Goal: Task Accomplishment & Management: Manage account settings

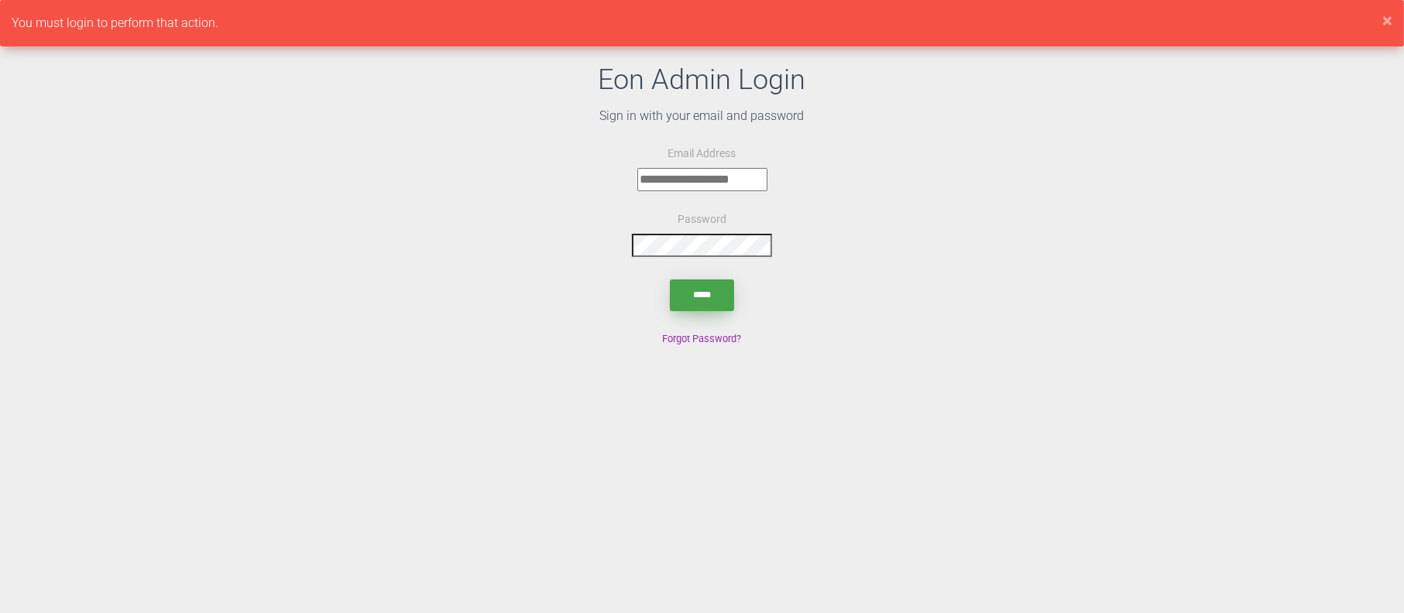
type input "**********"
click at [686, 281] on input "submit" at bounding box center [702, 296] width 64 height 32
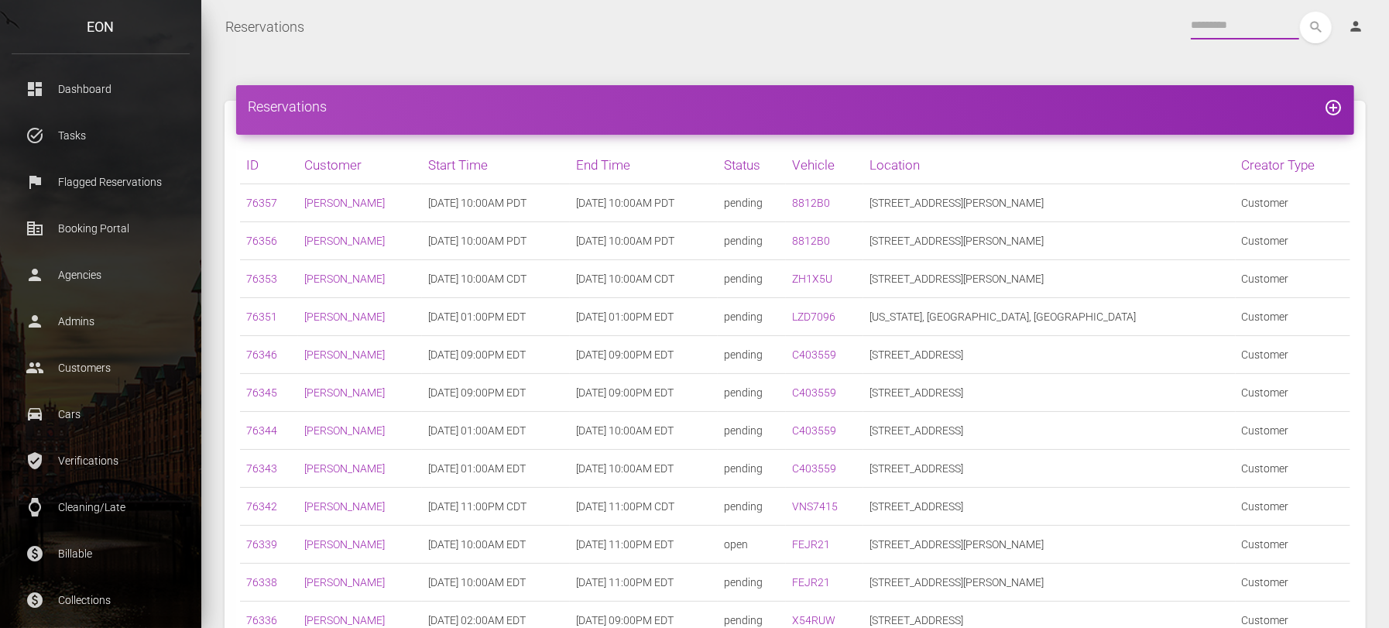
click at [1249, 18] on input "text" at bounding box center [1245, 26] width 108 height 28
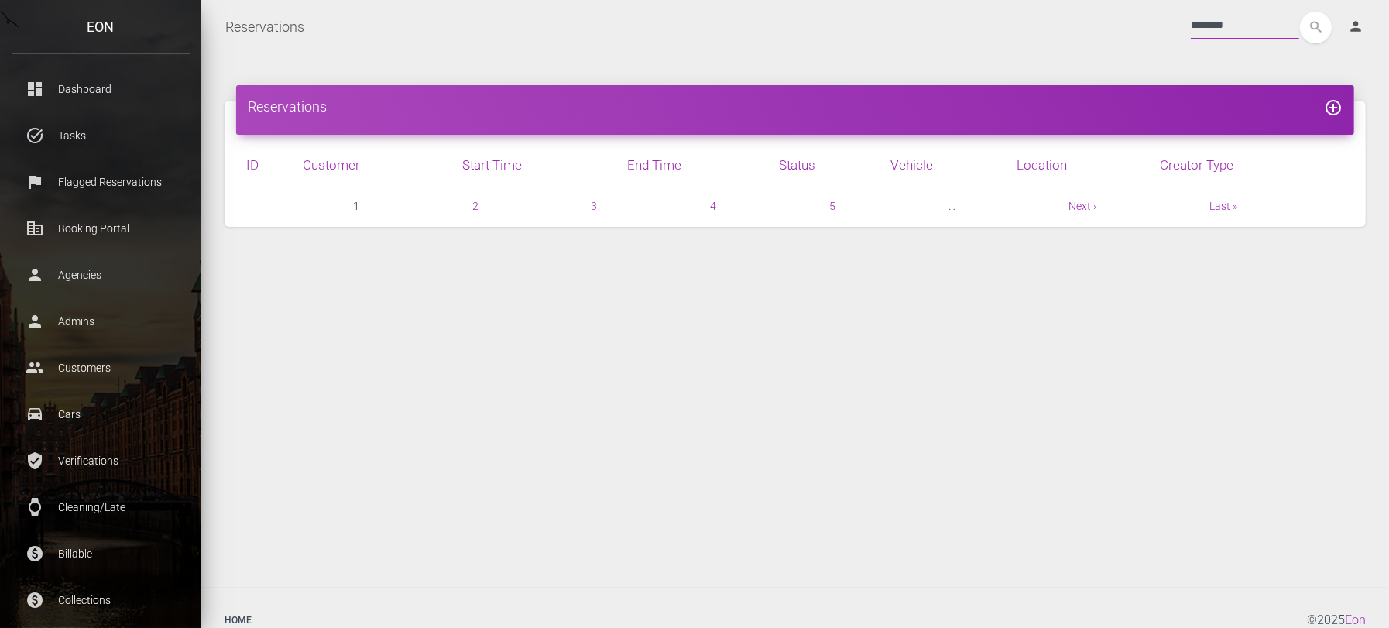
type input "********"
click at [1300, 12] on button "search" at bounding box center [1316, 28] width 32 height 32
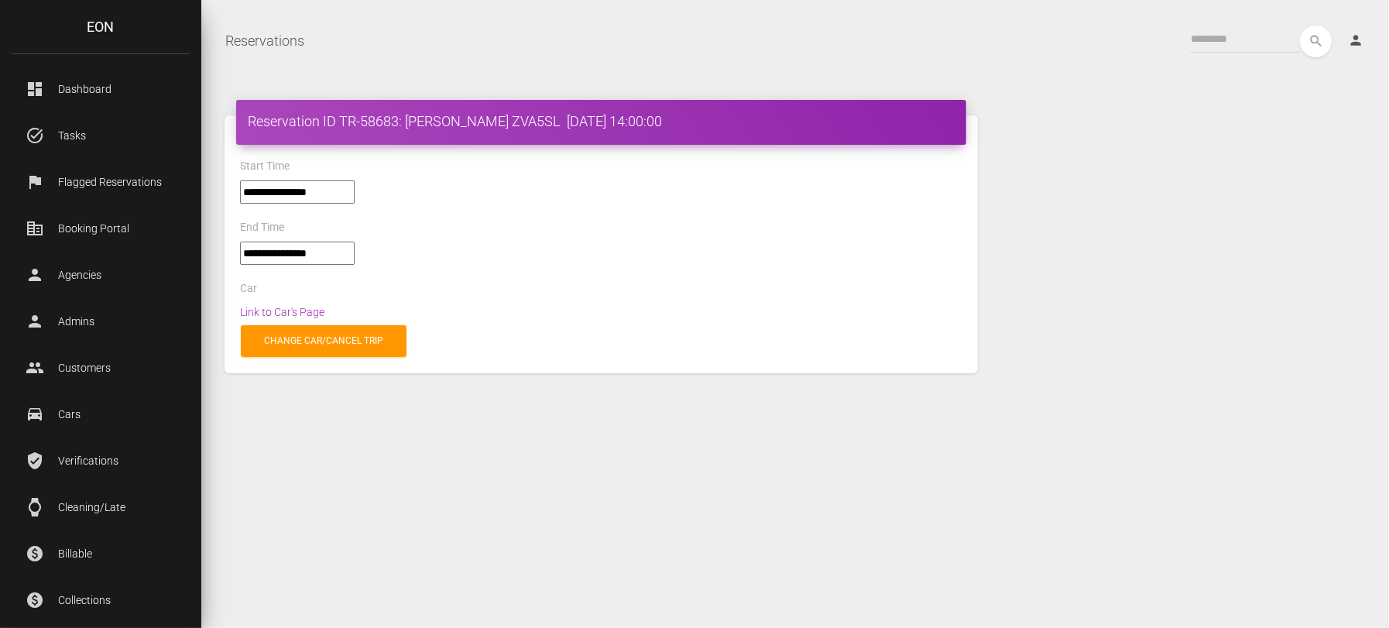
select select "*****"
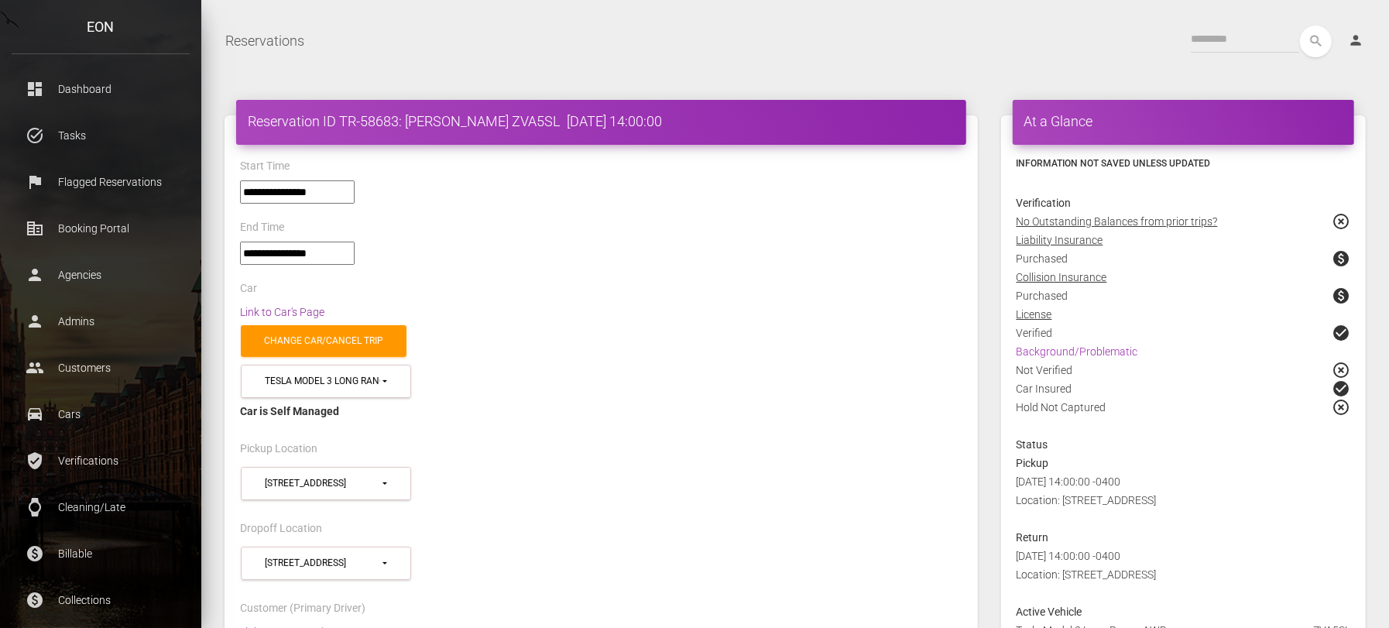
click at [309, 306] on link "Link to Car's Page" at bounding box center [282, 312] width 84 height 12
click at [1178, 497] on div "2025-05-22 14:00:00 -0400 Location: 3030 S 45th St 85040" at bounding box center [1183, 500] width 357 height 56
drag, startPoint x: 1061, startPoint y: 497, endPoint x: 1140, endPoint y: 497, distance: 79.0
click at [1140, 497] on span "2025-05-22 14:00:00 -0400 Location: 3030 S 45th St 85040" at bounding box center [1087, 490] width 140 height 31
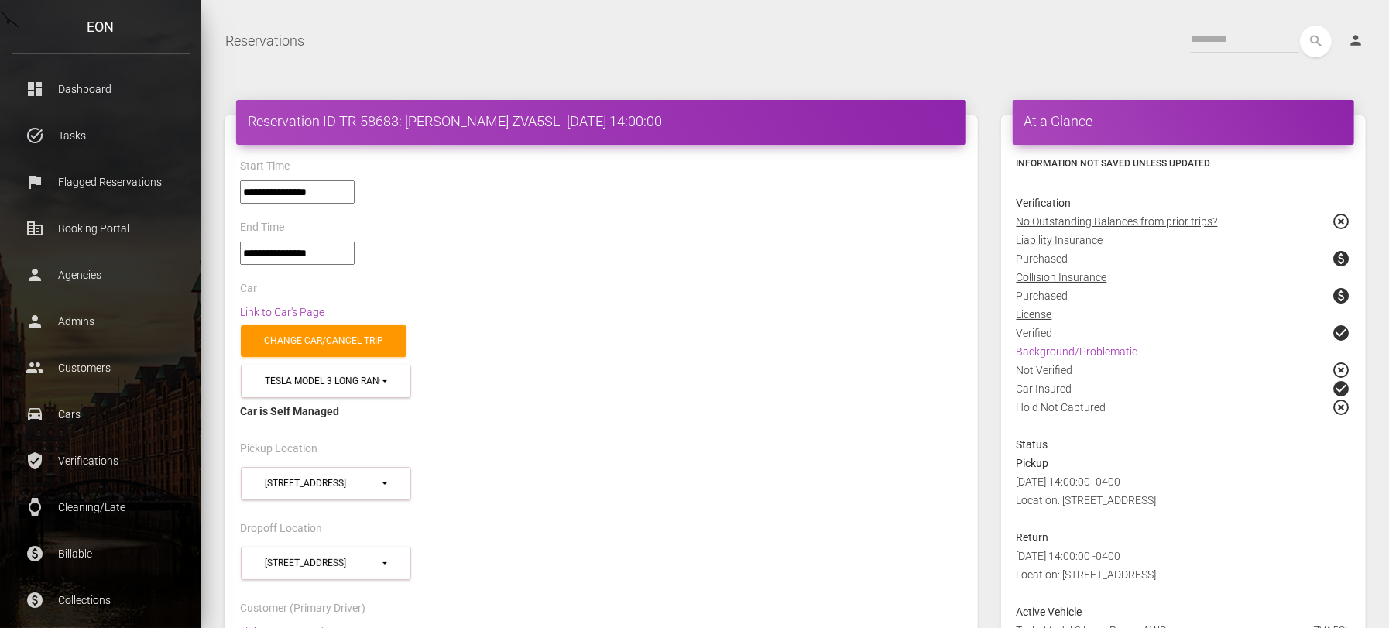
click at [1140, 497] on span "2025-05-22 14:00:00 -0400 Location: 3030 S 45th St 85040" at bounding box center [1087, 490] width 140 height 31
click at [1139, 496] on span "2025-05-22 14:00:00 -0400 Location: 3030 S 45th St 85040" at bounding box center [1087, 490] width 140 height 31
click at [1186, 493] on div "2025-05-22 14:00:00 -0400 Location: 3030 S 45th St 85040" at bounding box center [1183, 500] width 357 height 56
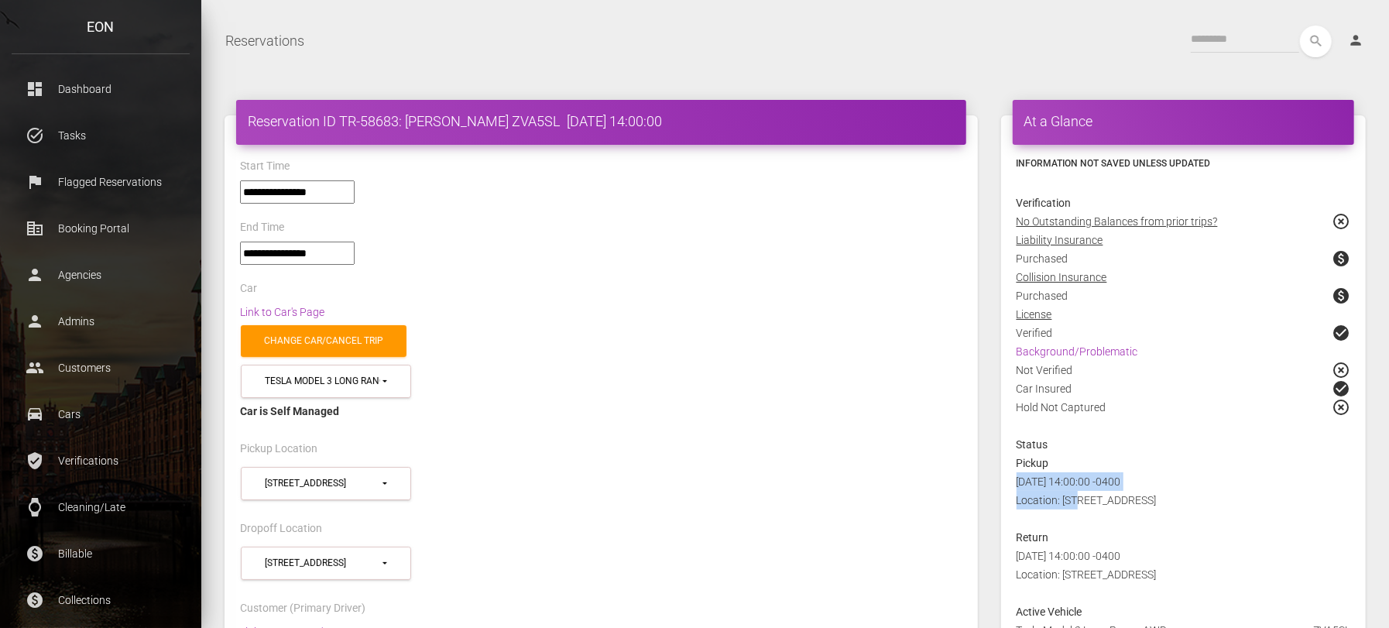
drag, startPoint x: 1186, startPoint y: 493, endPoint x: 1167, endPoint y: 494, distance: 19.4
click at [1167, 494] on div "2025-05-22 14:00:00 -0400 Location: 3030 S 45th St 85040" at bounding box center [1183, 500] width 357 height 56
drag, startPoint x: 1062, startPoint y: 499, endPoint x: 1171, endPoint y: 506, distance: 109.4
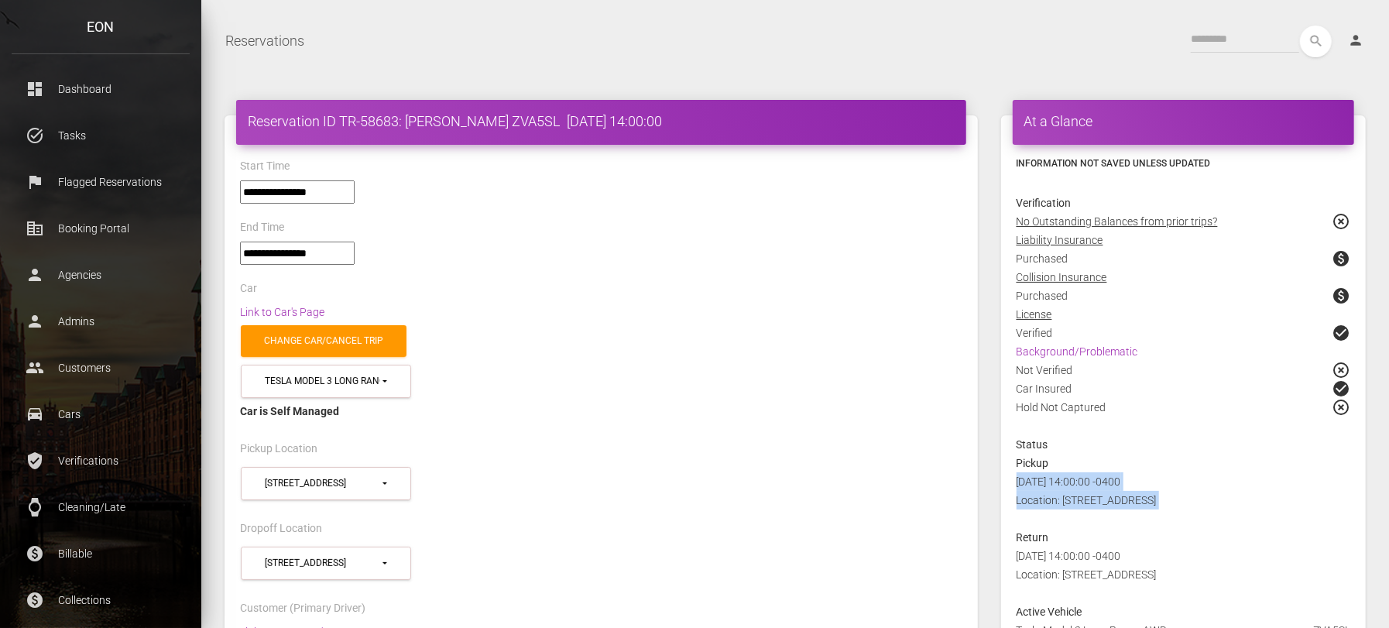
click at [1171, 506] on div "2025-05-22 14:00:00 -0400 Location: 3030 S 45th St 85040" at bounding box center [1183, 500] width 357 height 56
copy span "3030 S 45th St 85040"
click at [736, 263] on div "**********" at bounding box center [601, 260] width 746 height 37
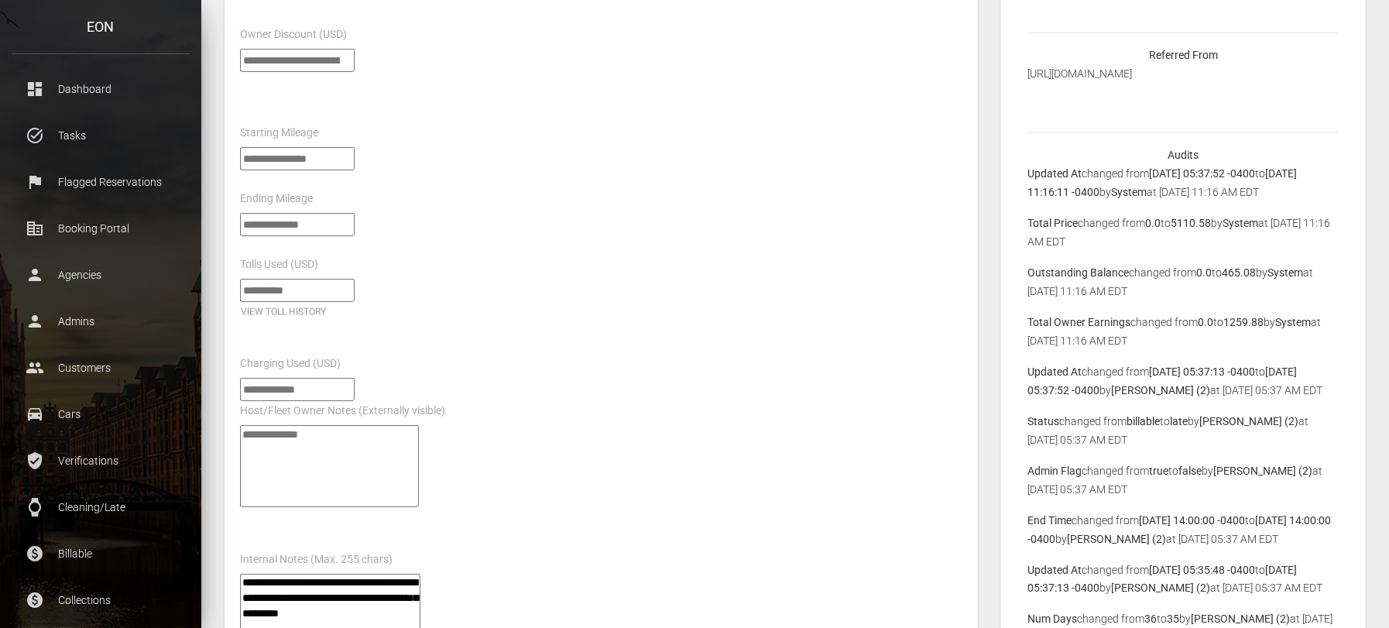
scroll to position [1488, 0]
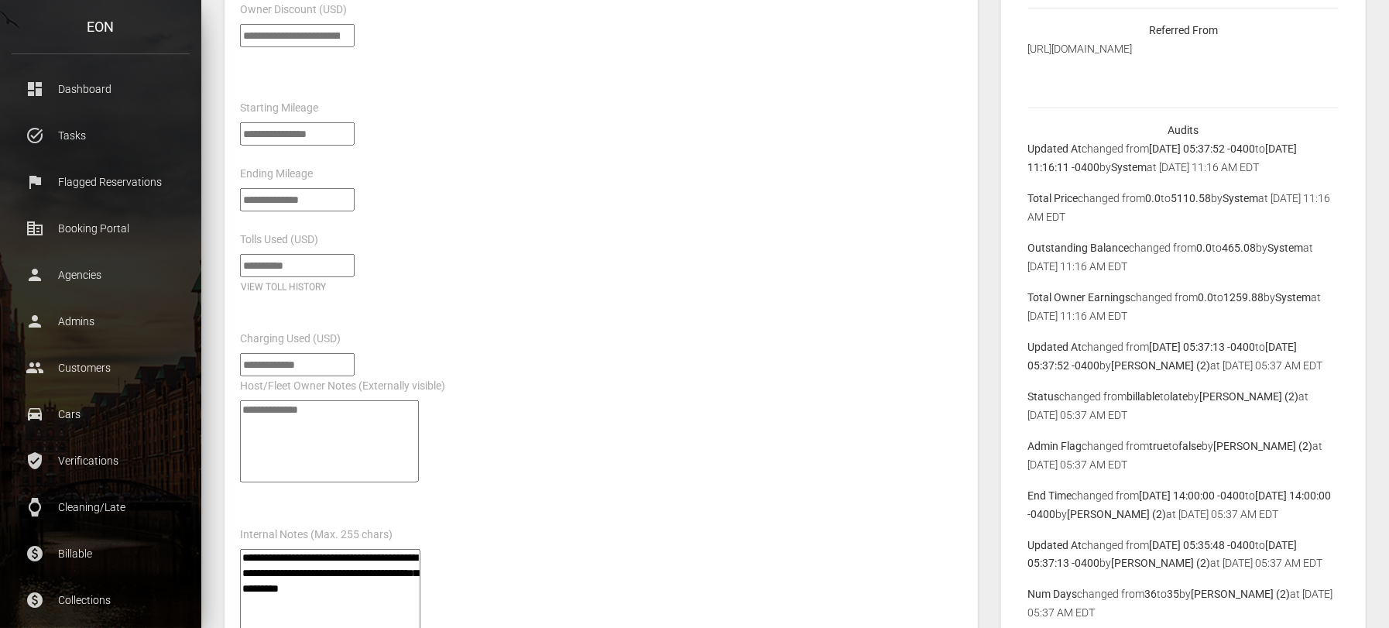
click at [656, 313] on div "Charging Used (USD)" at bounding box center [601, 331] width 746 height 43
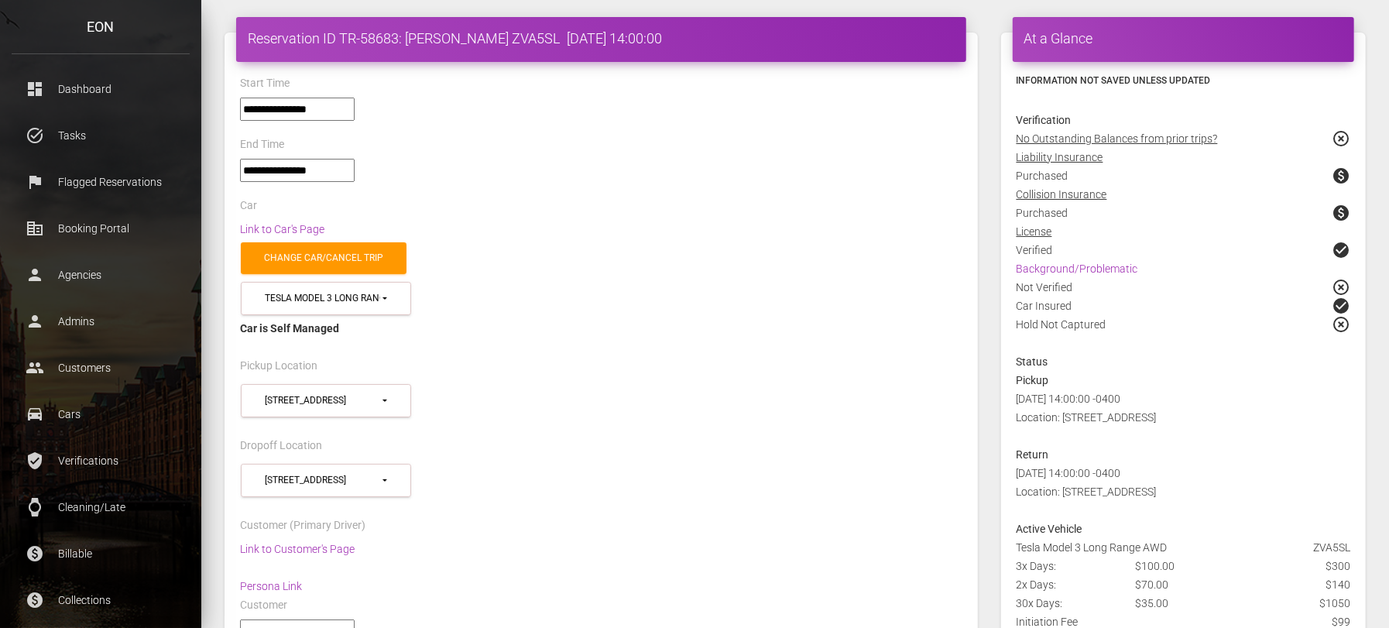
scroll to position [0, 0]
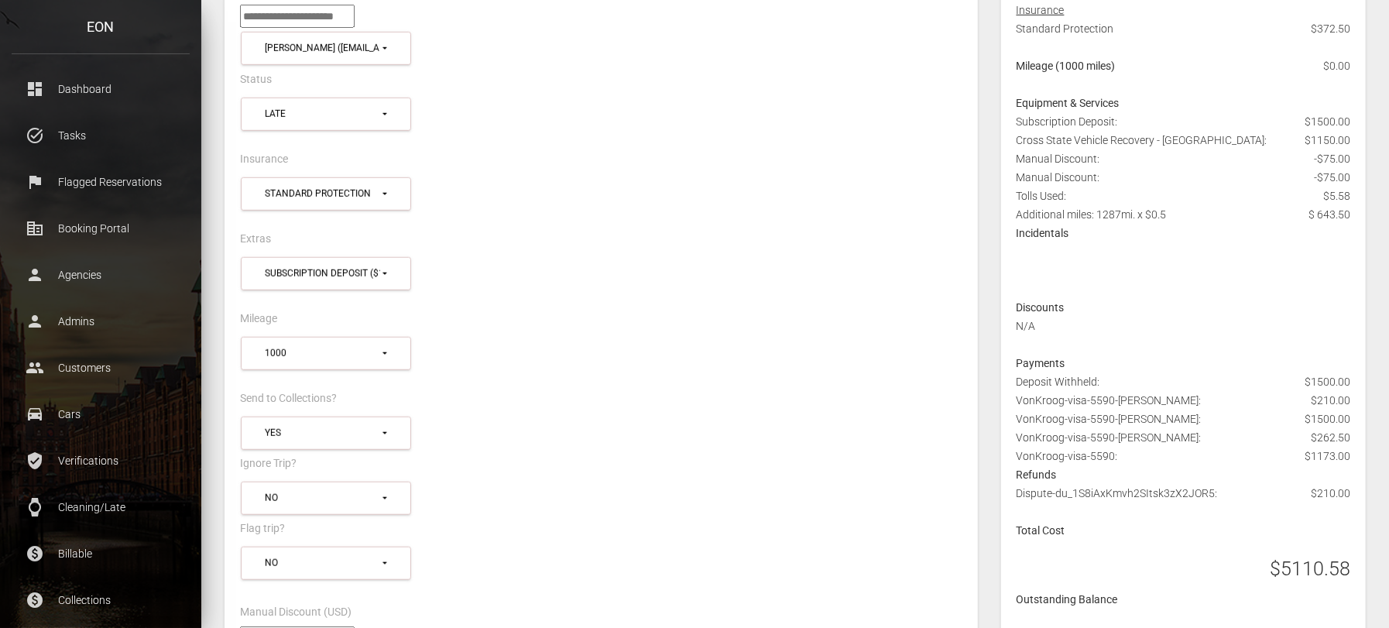
scroll to position [805, 0]
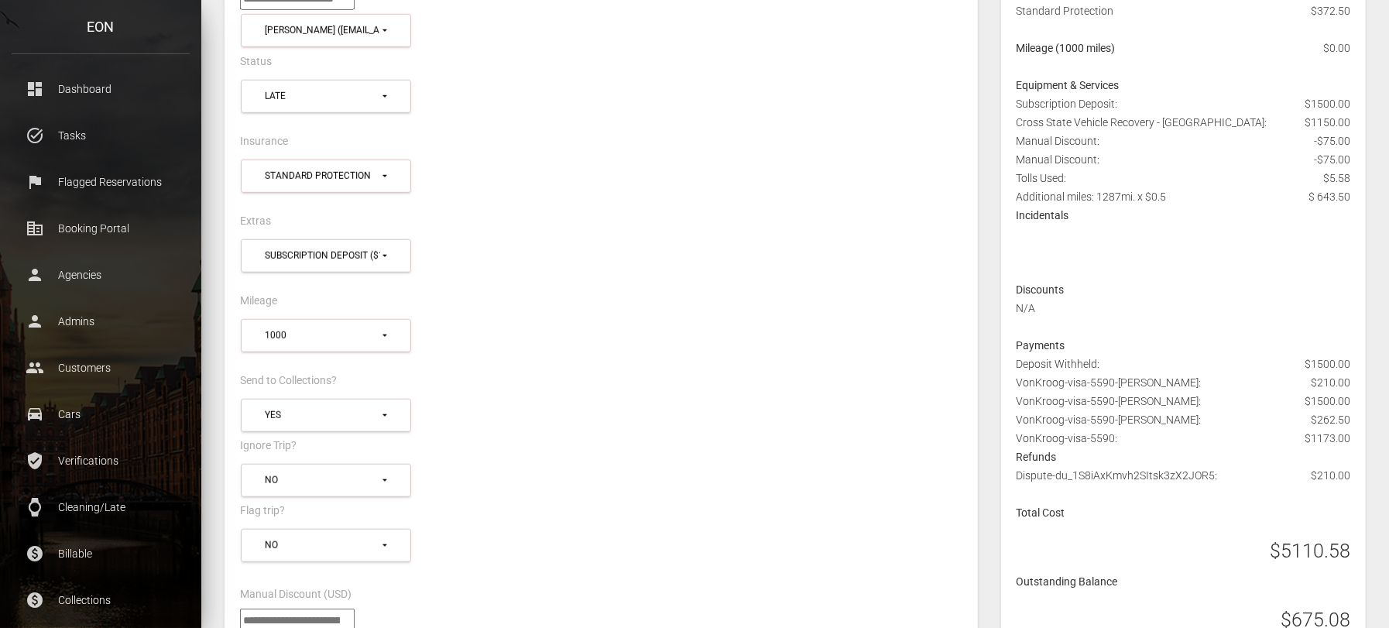
click at [1025, 124] on div "Subscription Deposit: $1500.00 Cross State Vehicle Recovery - Las Vegas: $1150.…" at bounding box center [1183, 131] width 357 height 74
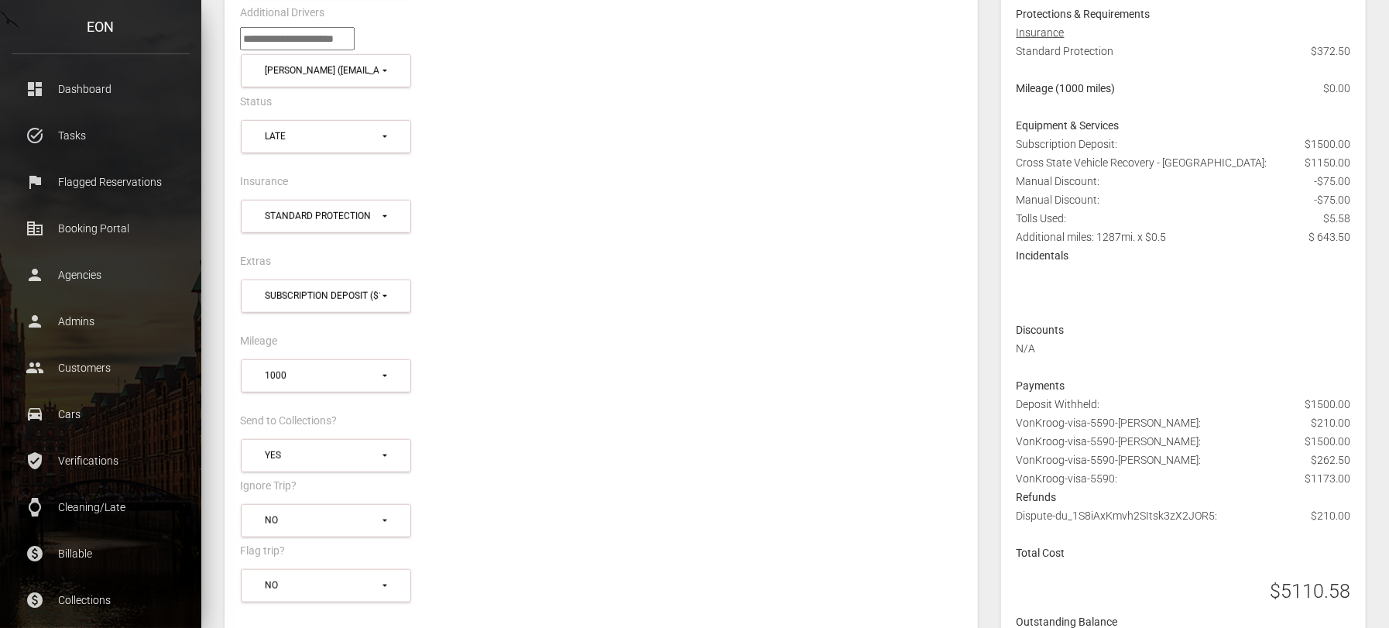
scroll to position [740, 0]
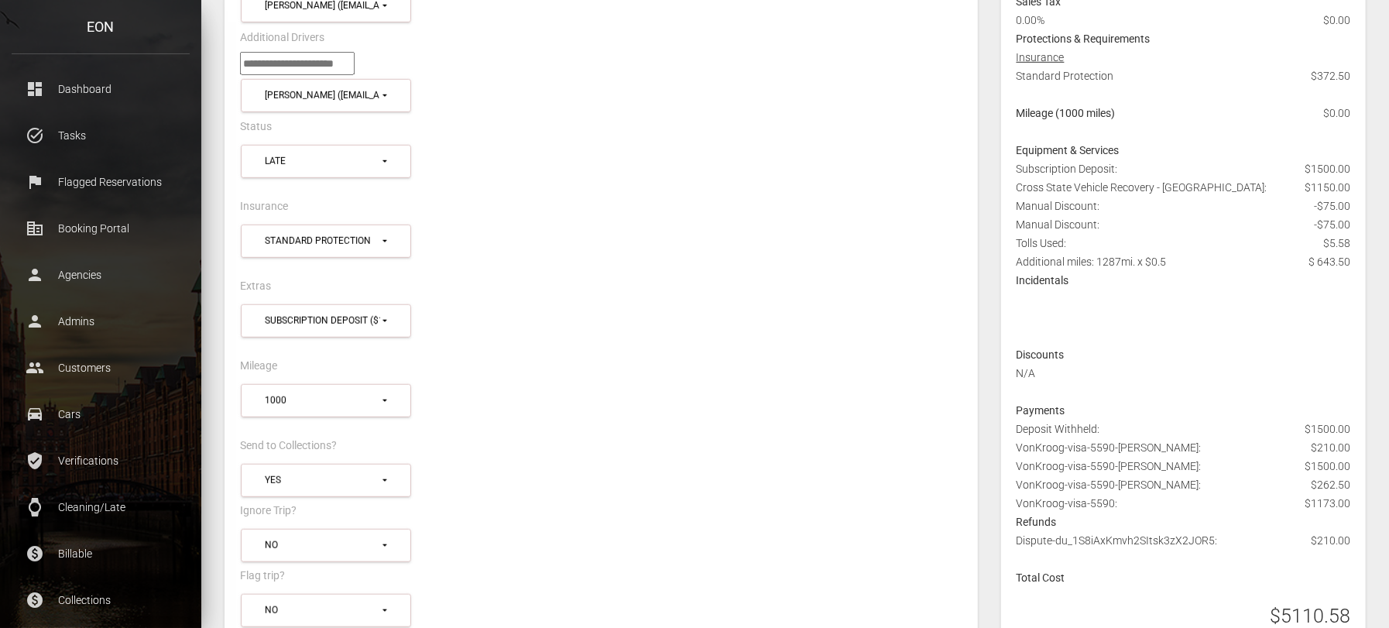
drag, startPoint x: 1020, startPoint y: 182, endPoint x: 1232, endPoint y: 188, distance: 211.5
click at [1232, 188] on div "Subscription Deposit: $1500.00 Cross State Vehicle Recovery - Las Vegas: $1150.…" at bounding box center [1183, 197] width 357 height 74
click at [789, 571] on div "Flag trip?" at bounding box center [601, 578] width 746 height 24
click at [1121, 176] on div "Subscription Deposit: $1500.00 Cross State Vehicle Recovery - Las Vegas: $1150.…" at bounding box center [1183, 197] width 357 height 74
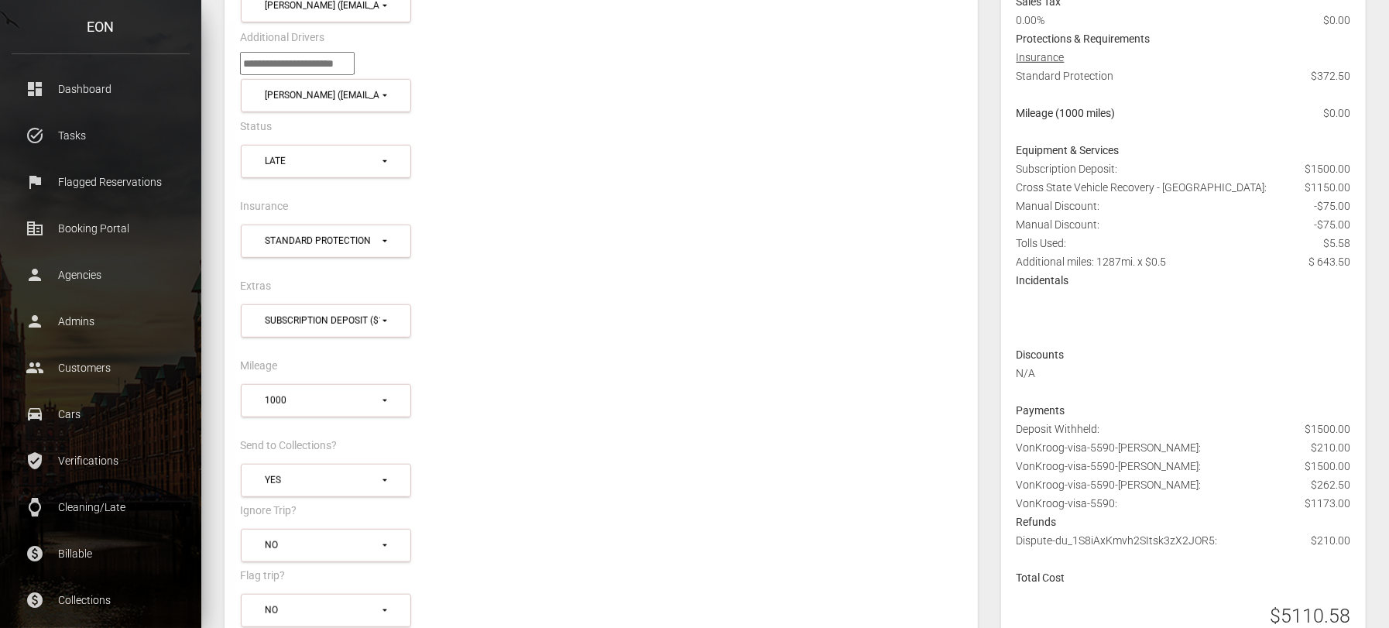
click at [1159, 181] on div "Subscription Deposit: $1500.00 Cross State Vehicle Recovery - Las Vegas: $1150.…" at bounding box center [1183, 197] width 357 height 74
click at [1019, 150] on strong "Equipment & Services" at bounding box center [1068, 150] width 103 height 12
drag, startPoint x: 1019, startPoint y: 150, endPoint x: 1346, endPoint y: 186, distance: 328.7
click at [1346, 186] on div "Tesla Model 3 Long Range AWD ZVA5SL 3x Days: $100.00 $300 2x Days: $70.00 $140 …" at bounding box center [1183, 293] width 357 height 825
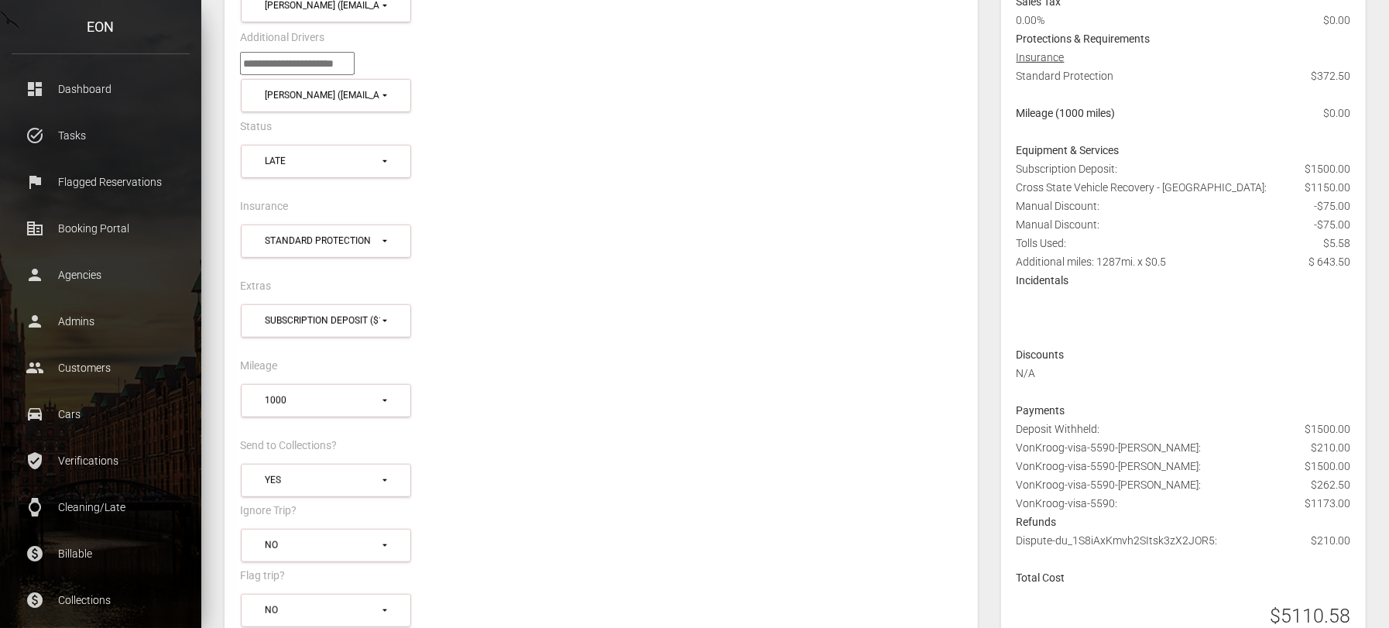
click at [1346, 186] on span "$1150.00" at bounding box center [1328, 187] width 46 height 19
click at [1208, 180] on div "Subscription Deposit: $1500.00 Cross State Vehicle Recovery - Las Vegas: $1150.…" at bounding box center [1183, 197] width 357 height 74
click at [1304, 304] on div at bounding box center [1183, 318] width 357 height 56
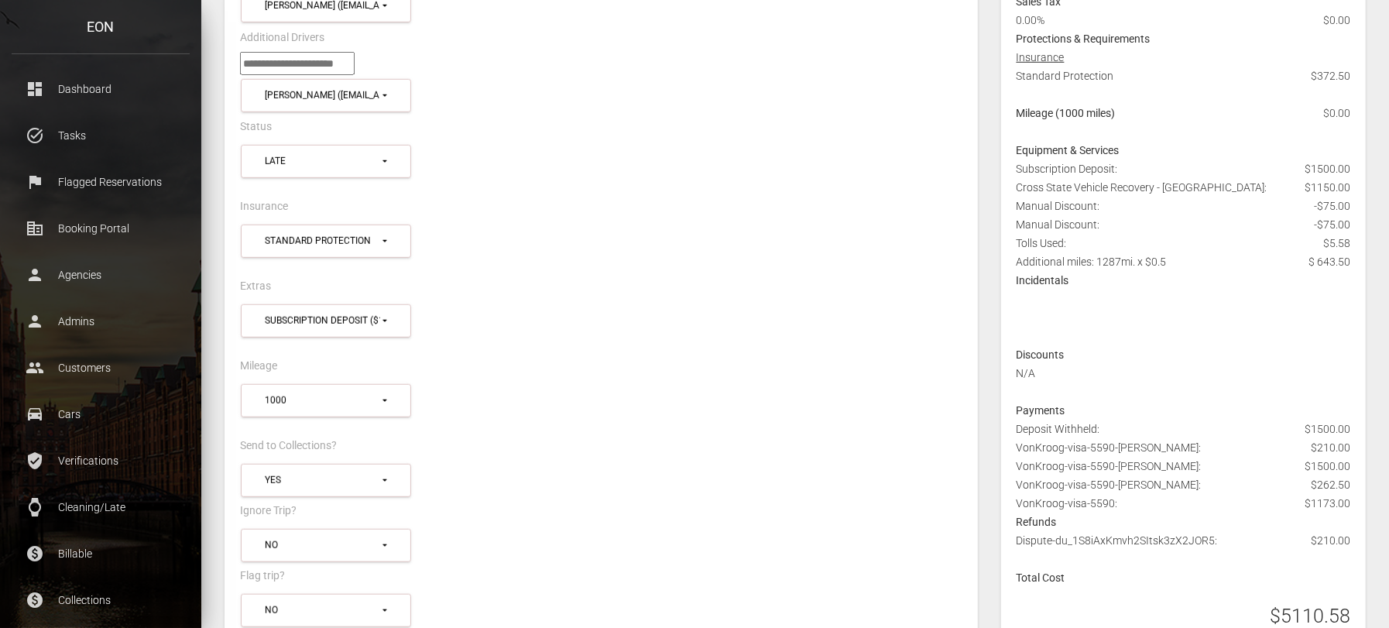
click at [1212, 189] on div "Subscription Deposit: $1500.00 Cross State Vehicle Recovery - Las Vegas: $1150.…" at bounding box center [1183, 197] width 357 height 74
click at [1169, 189] on div "Subscription Deposit: $1500.00 Cross State Vehicle Recovery - Las Vegas: $1150.…" at bounding box center [1183, 197] width 357 height 74
drag, startPoint x: 1163, startPoint y: 189, endPoint x: 1213, endPoint y: 187, distance: 49.6
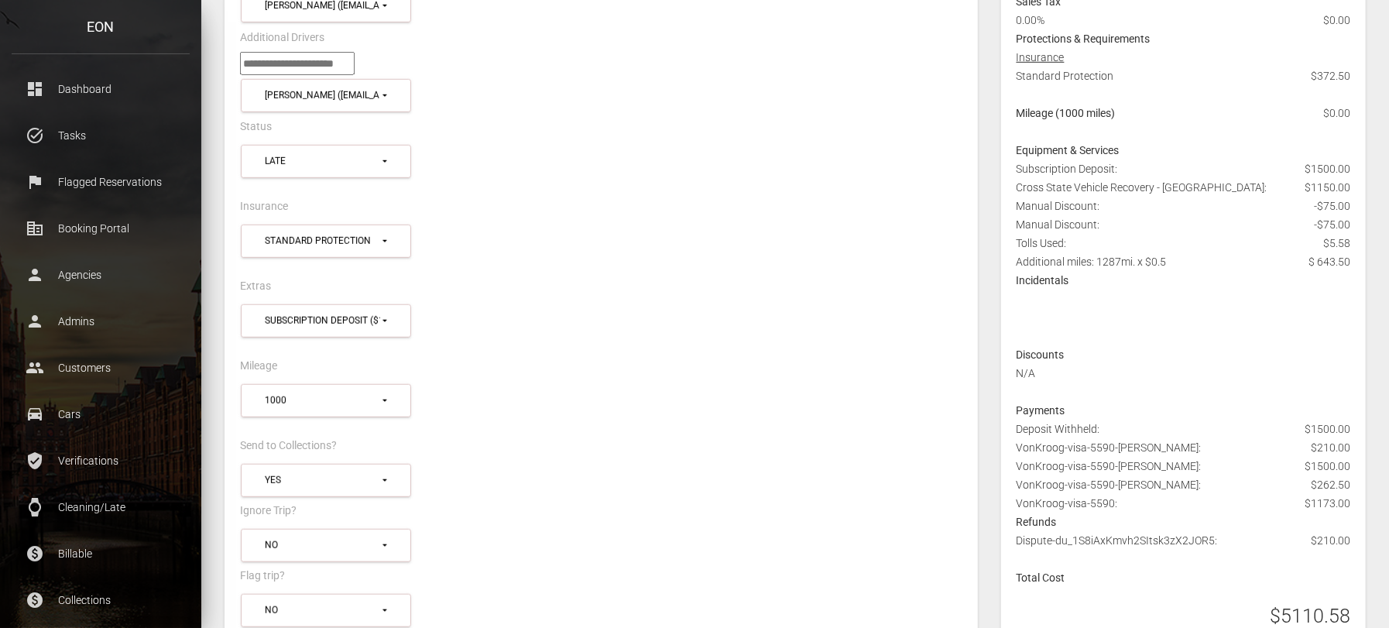
click at [1213, 187] on div "Subscription Deposit: $1500.00 Cross State Vehicle Recovery - Las Vegas: $1150.…" at bounding box center [1183, 197] width 357 height 74
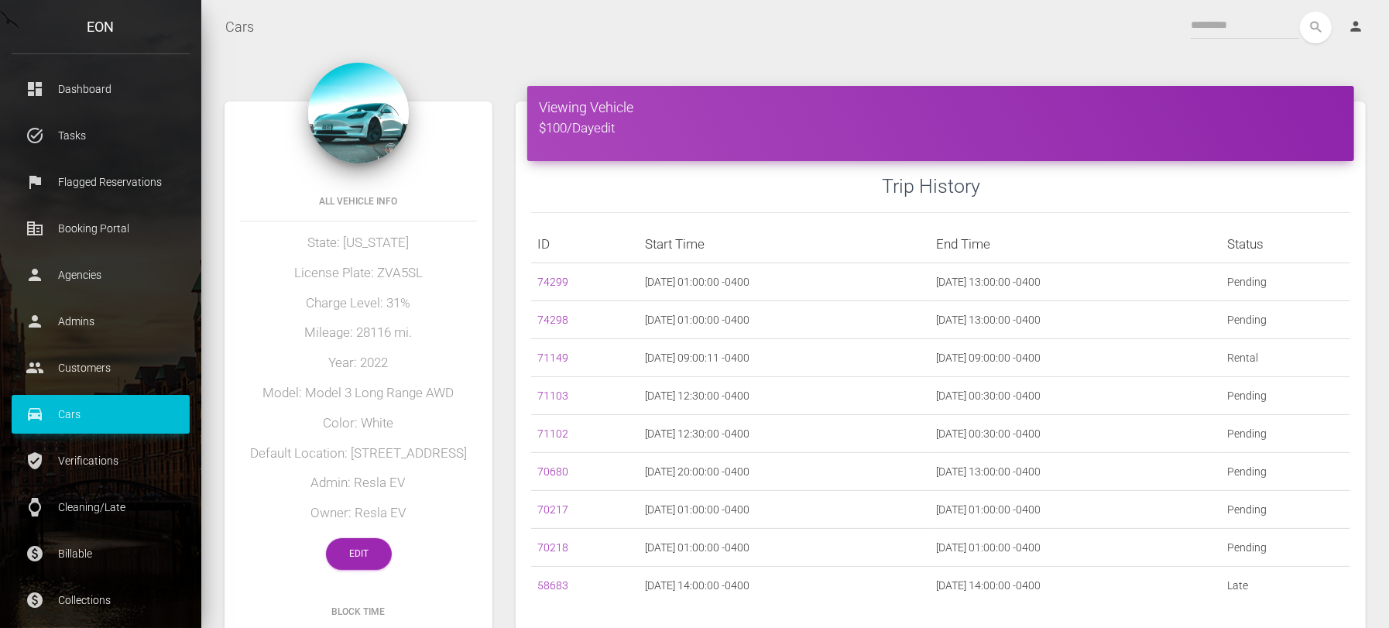
click at [399, 488] on h5 "Admin: Resla EV" at bounding box center [358, 483] width 237 height 19
click at [530, 170] on div "Trip History ID Start Time End Time Status 74299 2025-09-20 01:00:00 -0400 2025…" at bounding box center [941, 590] width 850 height 859
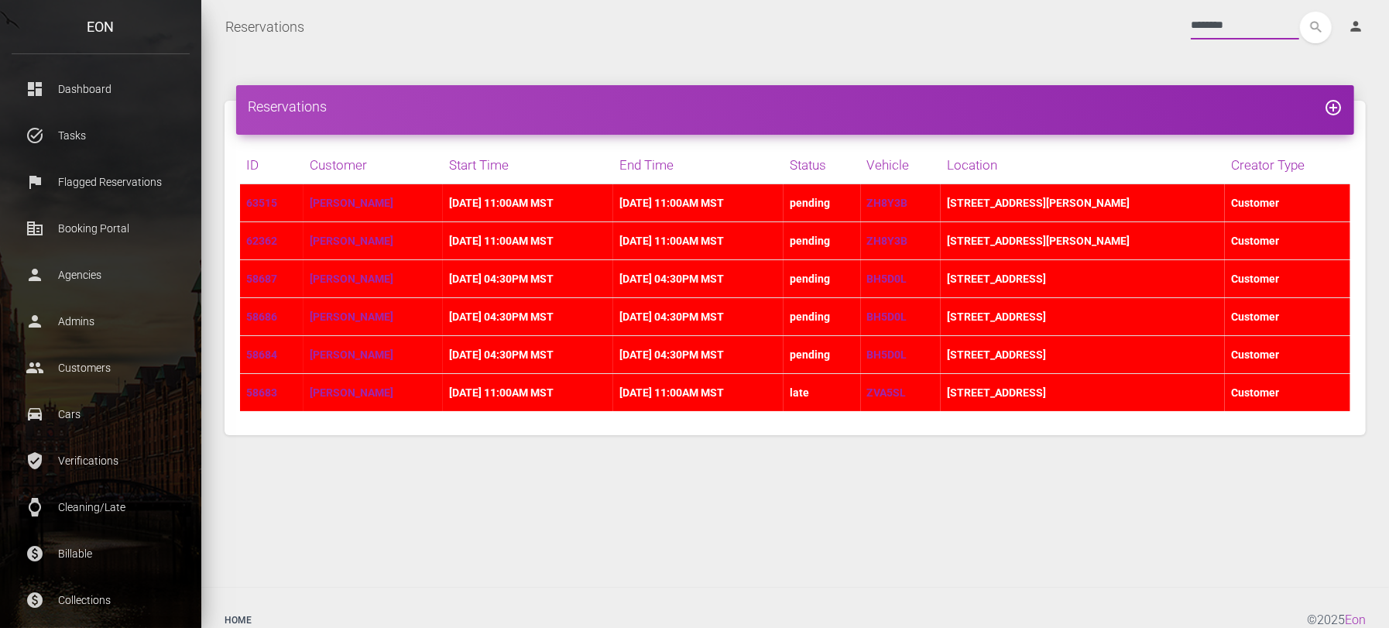
click at [1204, 33] on input "********" at bounding box center [1245, 26] width 108 height 28
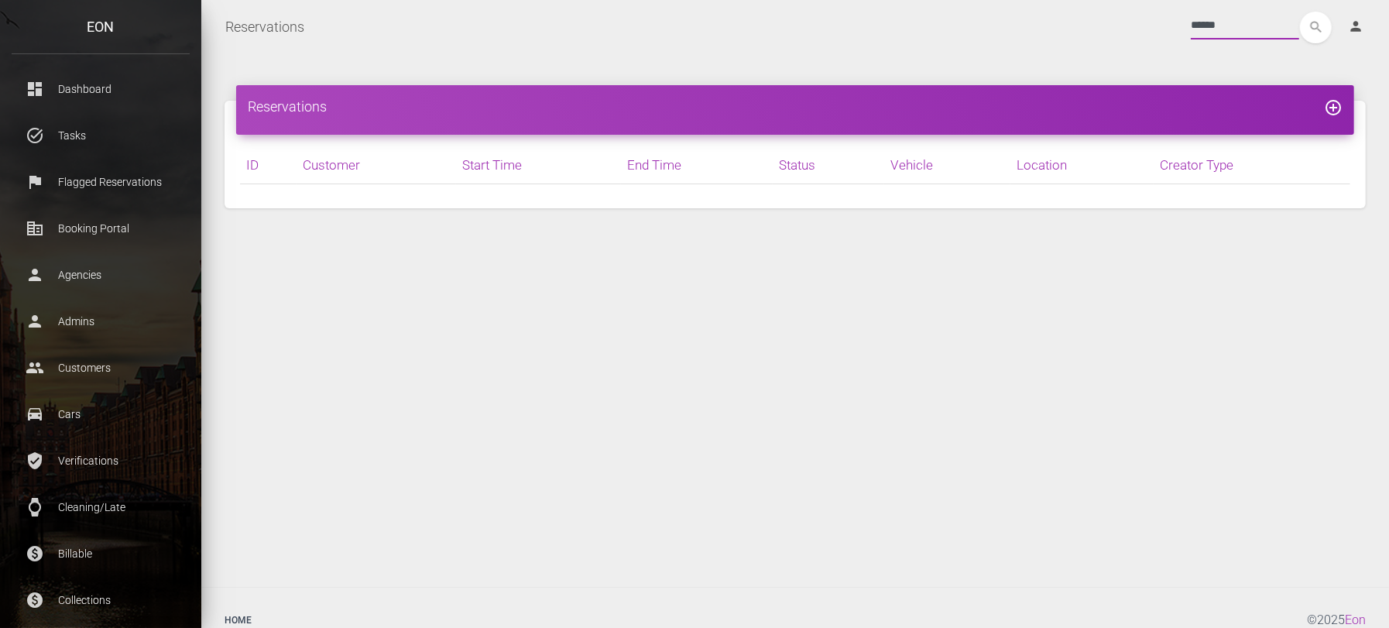
type input "******"
click at [1300, 12] on button "search" at bounding box center [1316, 28] width 32 height 32
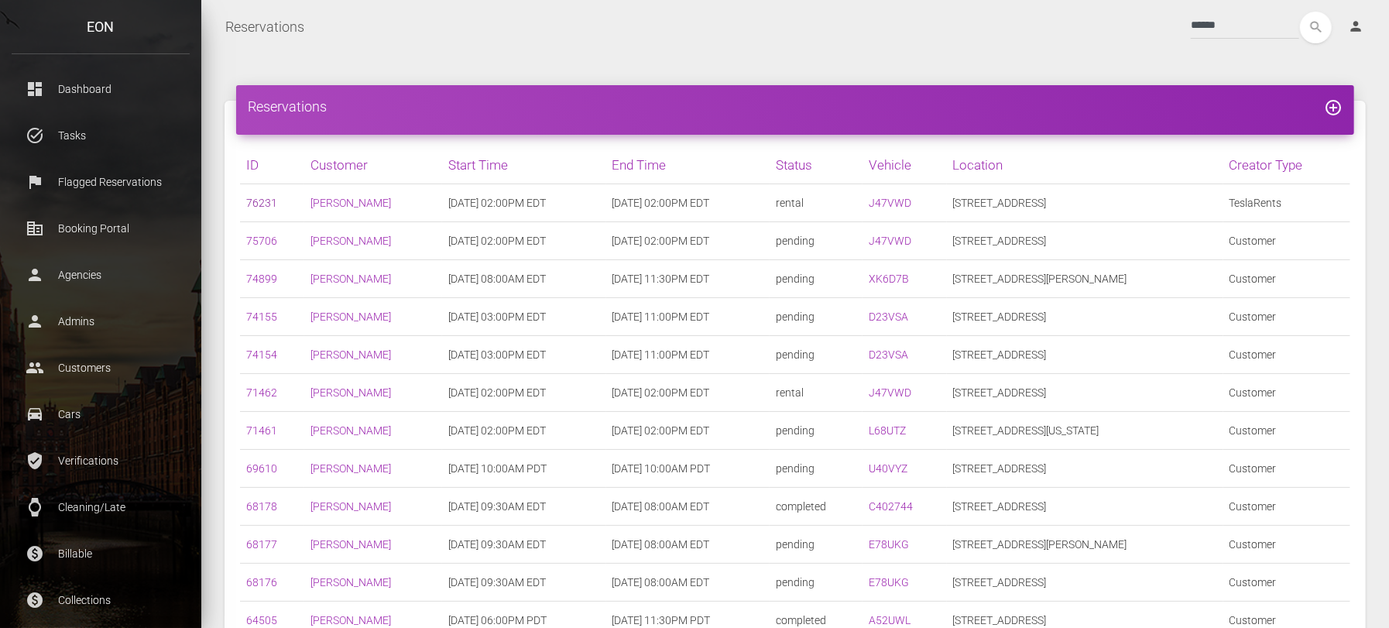
click at [262, 208] on link "76231" at bounding box center [261, 203] width 31 height 12
click at [272, 197] on link "76231" at bounding box center [261, 203] width 31 height 12
click at [265, 198] on link "76231" at bounding box center [261, 203] width 31 height 12
click at [266, 200] on link "76231" at bounding box center [261, 203] width 31 height 12
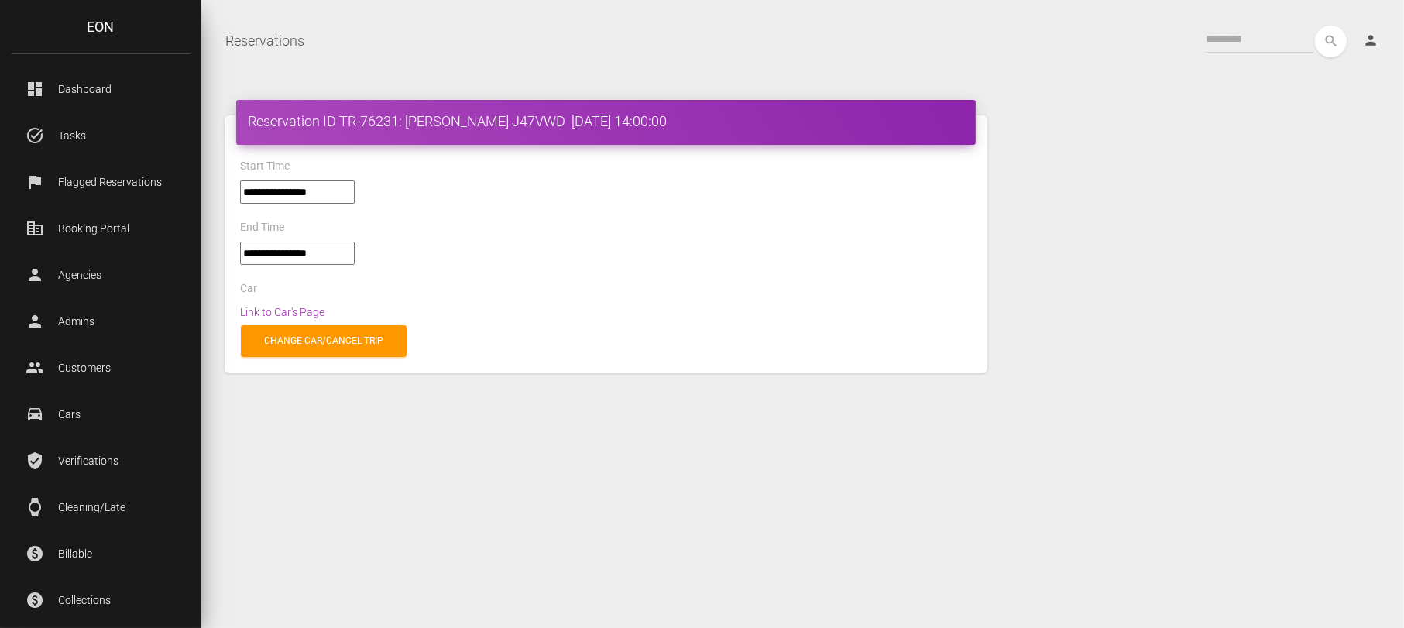
select select "*****"
select select
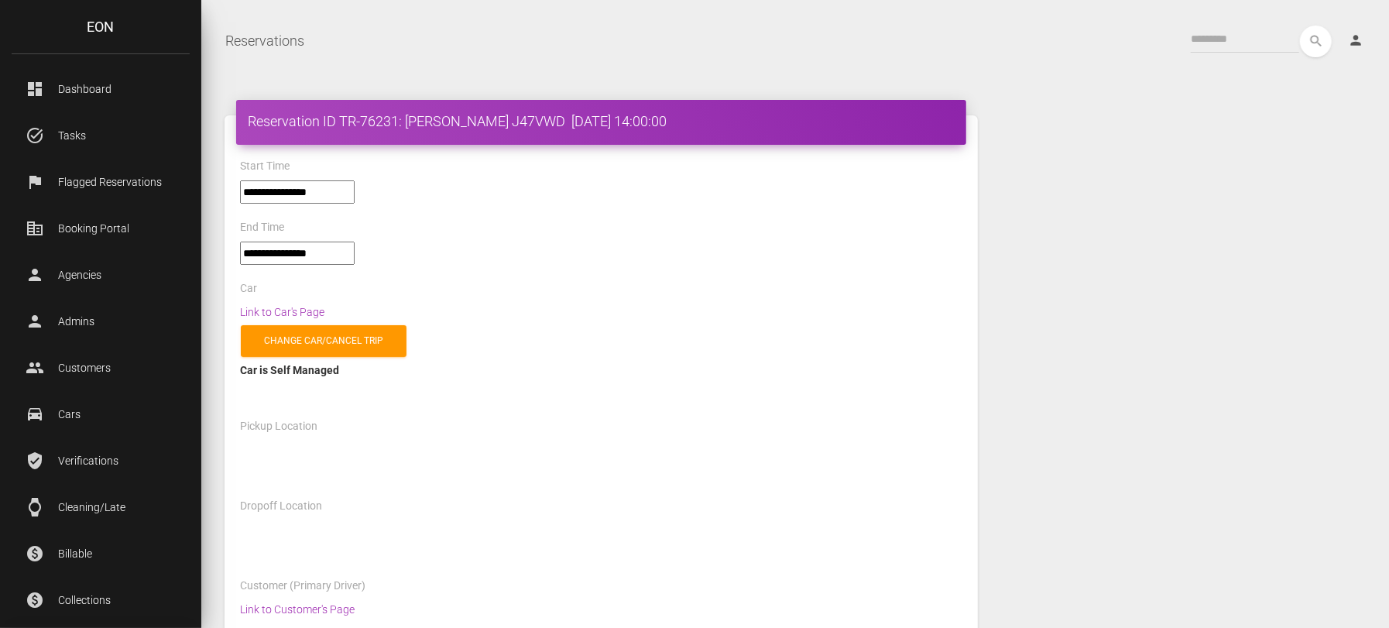
select select "*****"
select select
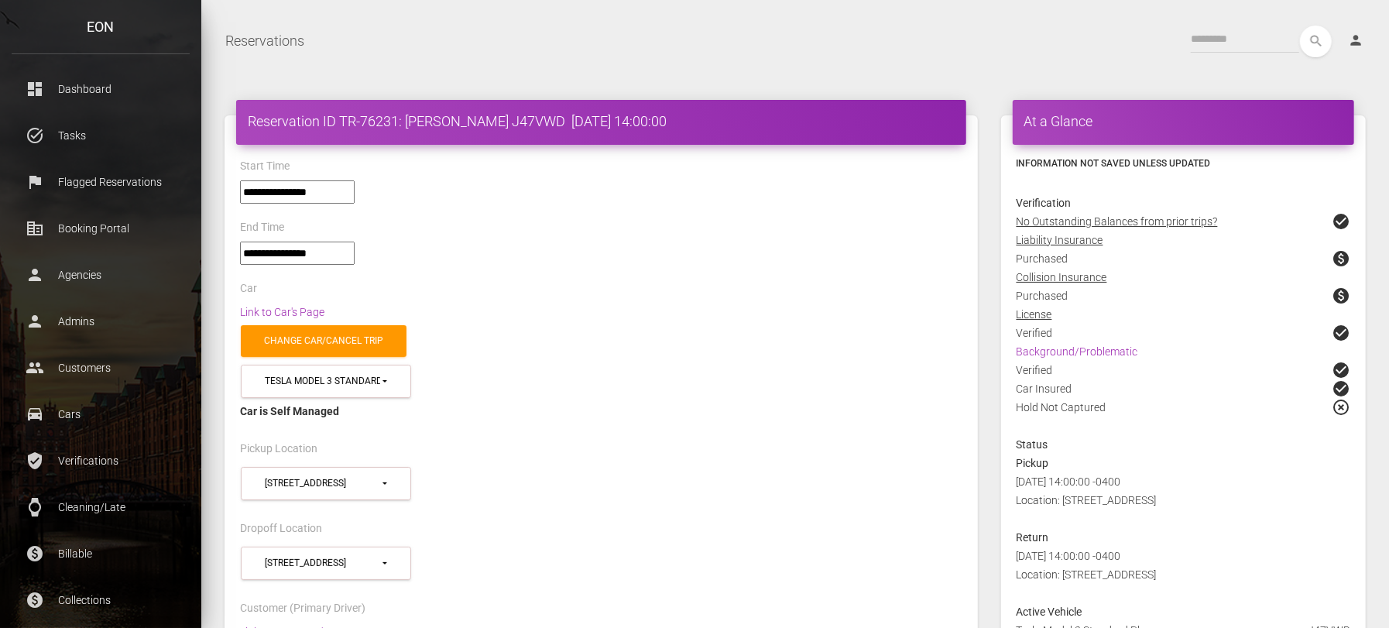
click at [903, 279] on div "Car" at bounding box center [601, 291] width 746 height 24
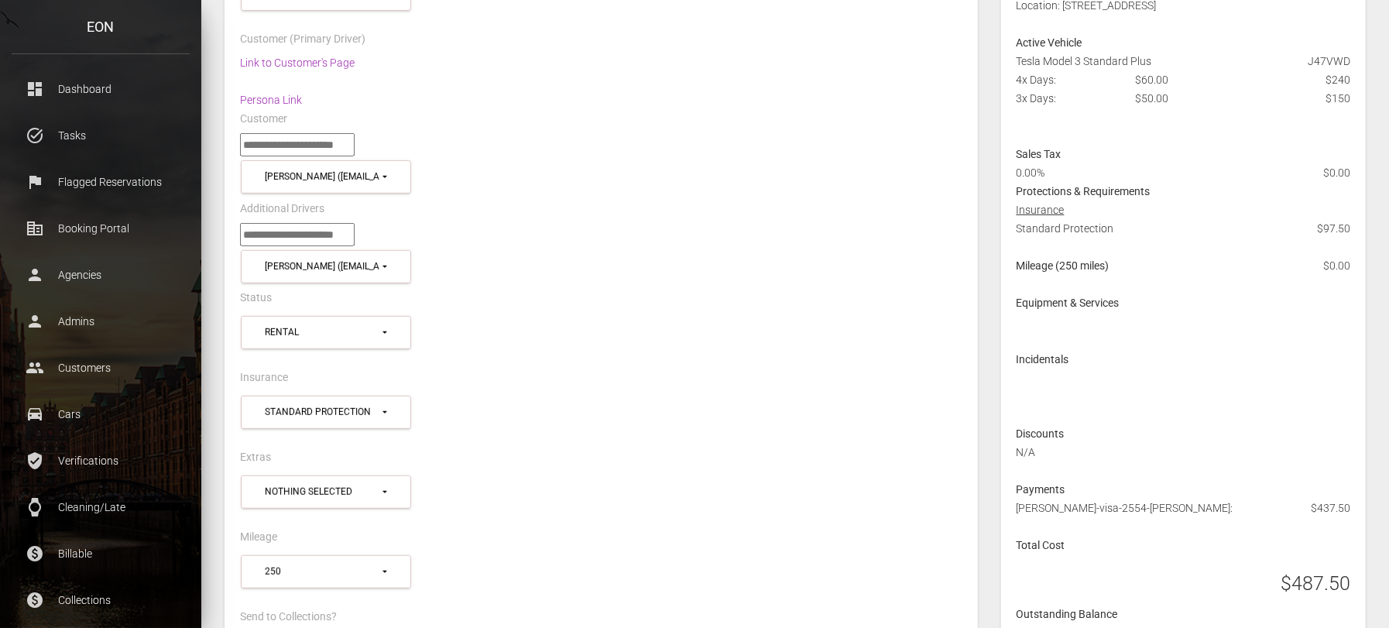
scroll to position [760, 0]
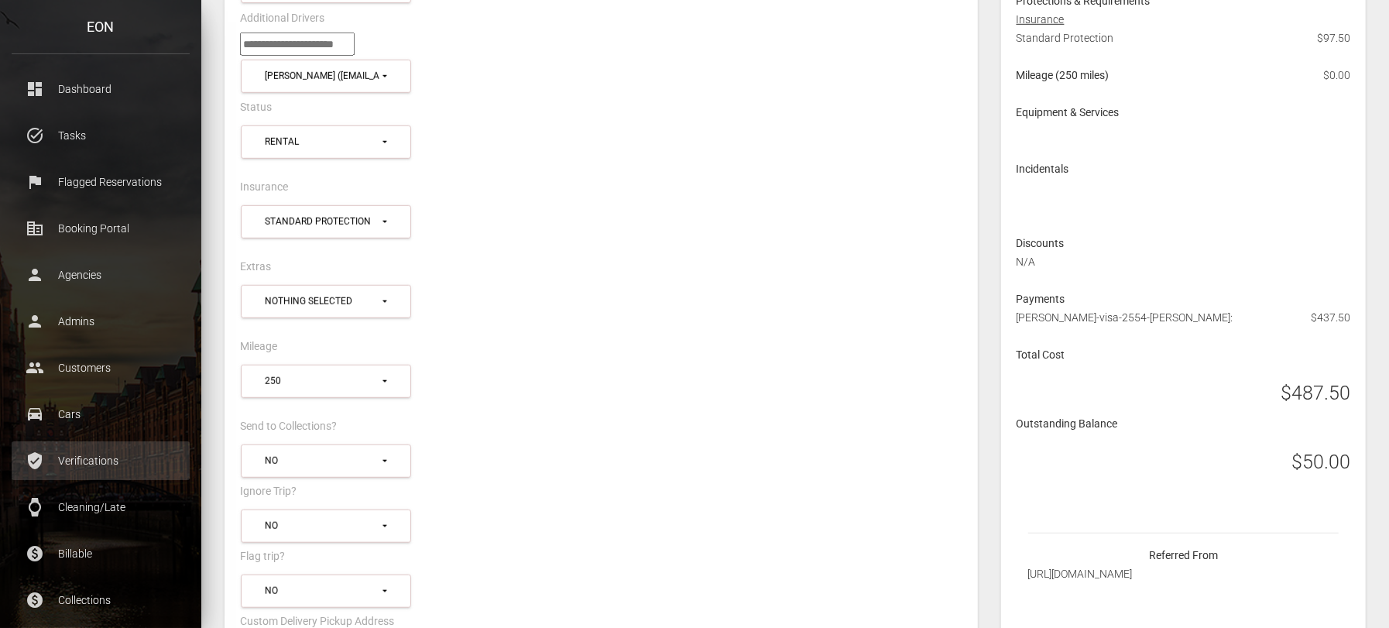
click at [89, 460] on p "Verifications" at bounding box center [100, 460] width 155 height 23
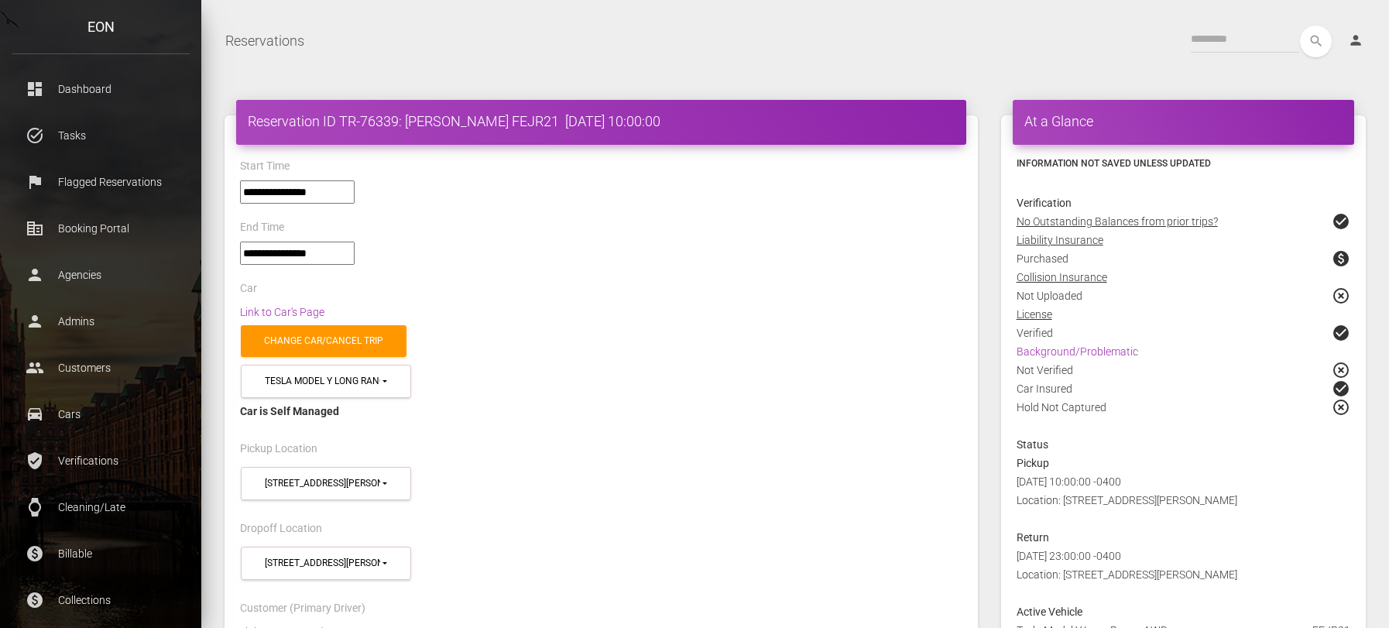
select select "*****"
select select
click at [678, 254] on div "**********" at bounding box center [601, 260] width 746 height 37
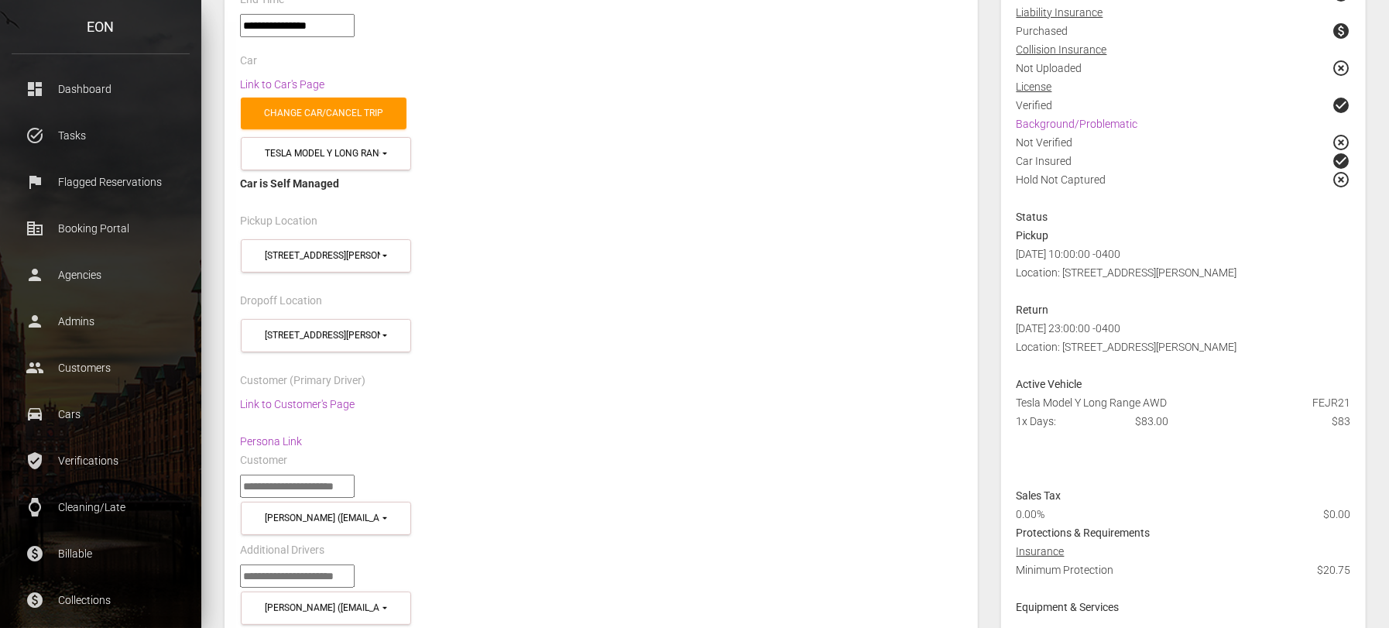
scroll to position [266, 0]
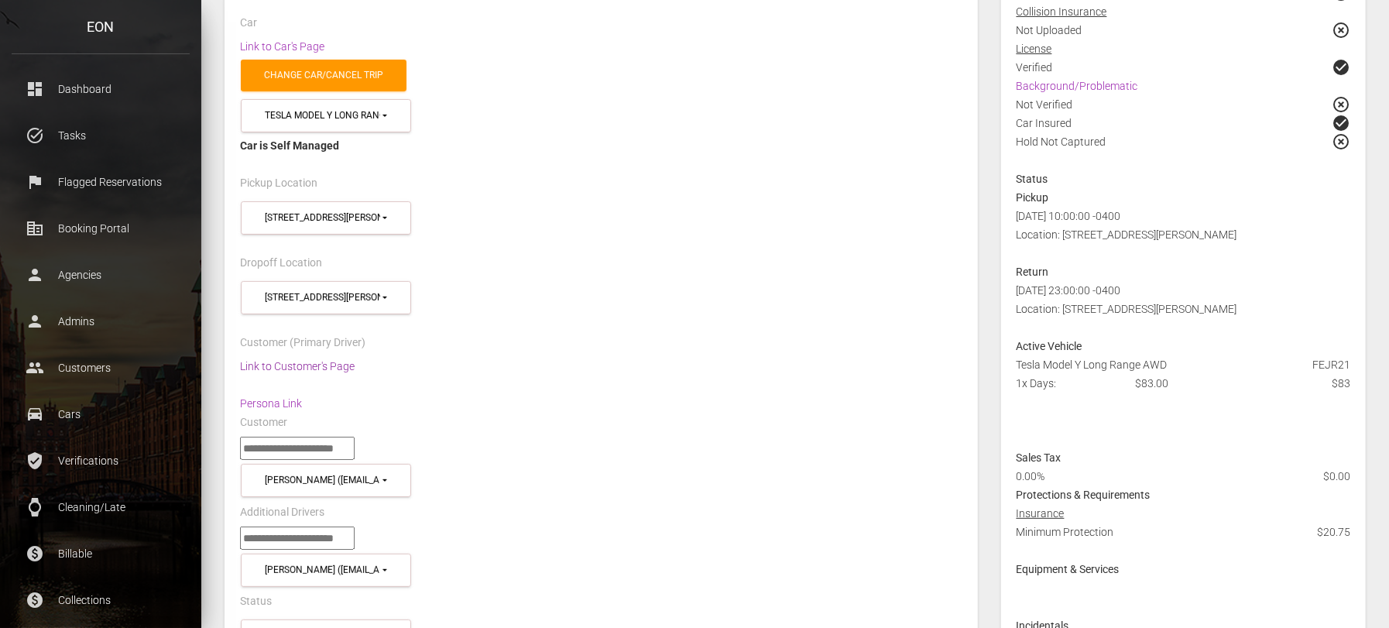
click at [324, 360] on link "Link to Customer's Page" at bounding box center [297, 366] width 115 height 12
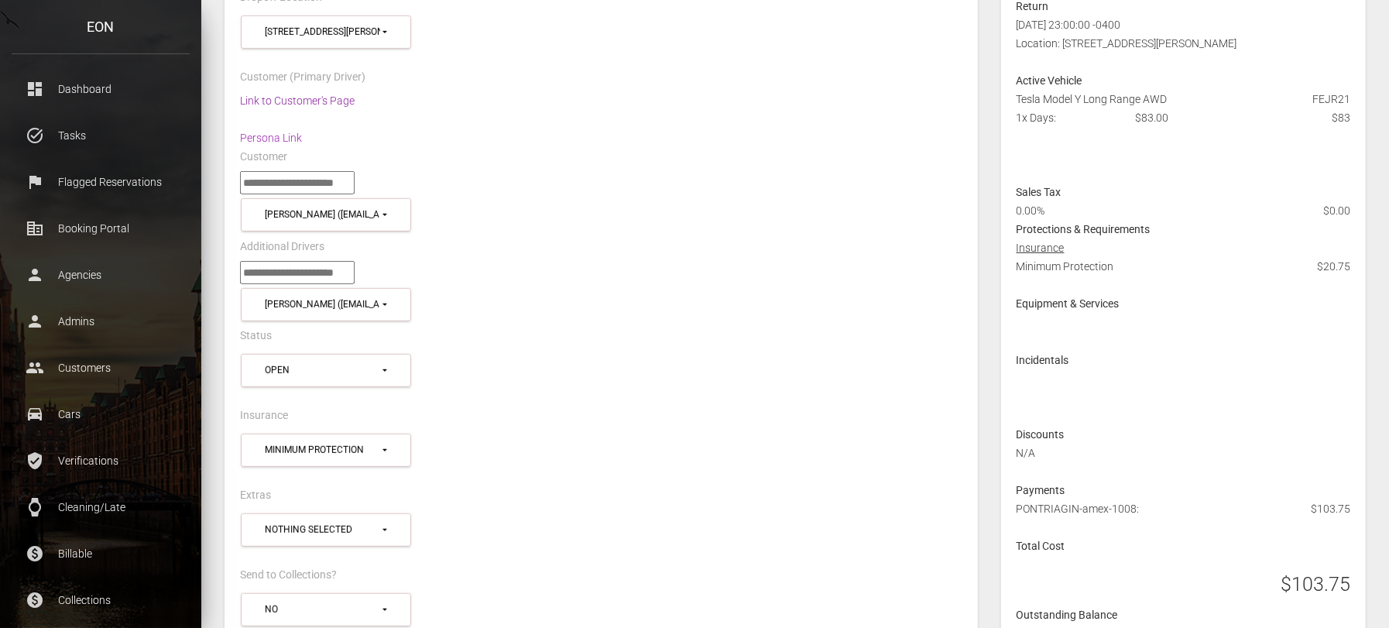
scroll to position [645, 0]
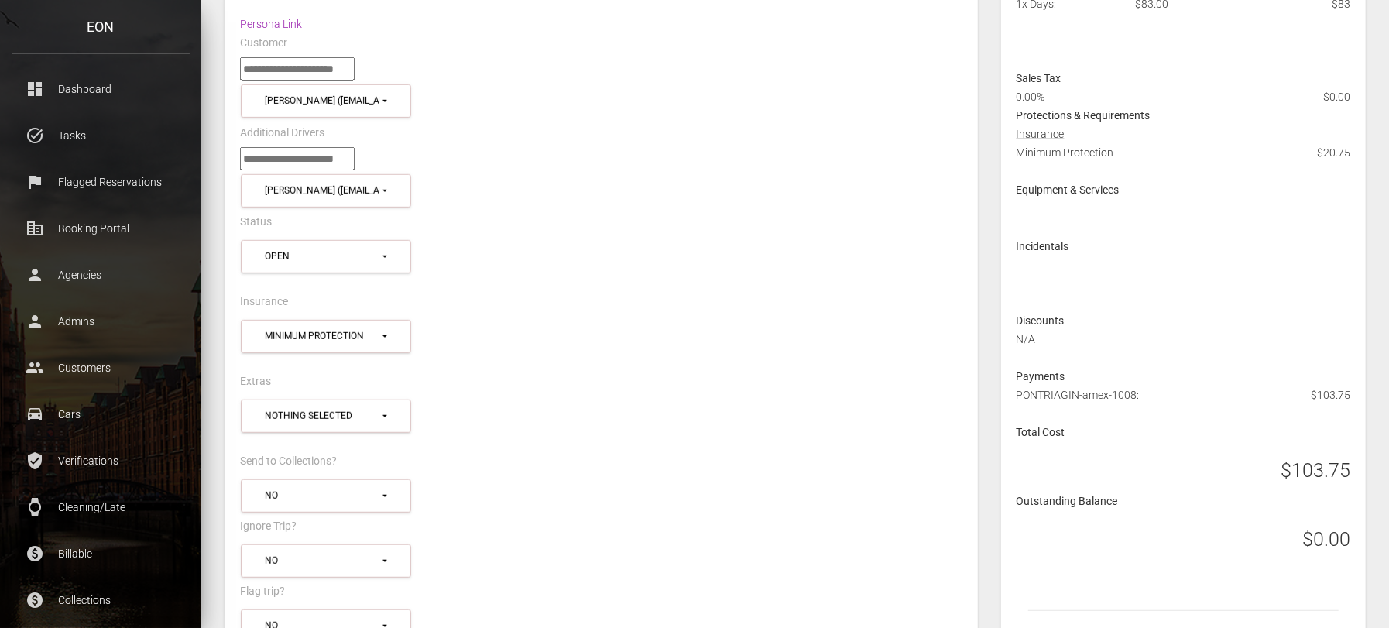
click at [948, 316] on div "**********" at bounding box center [601, 344] width 746 height 56
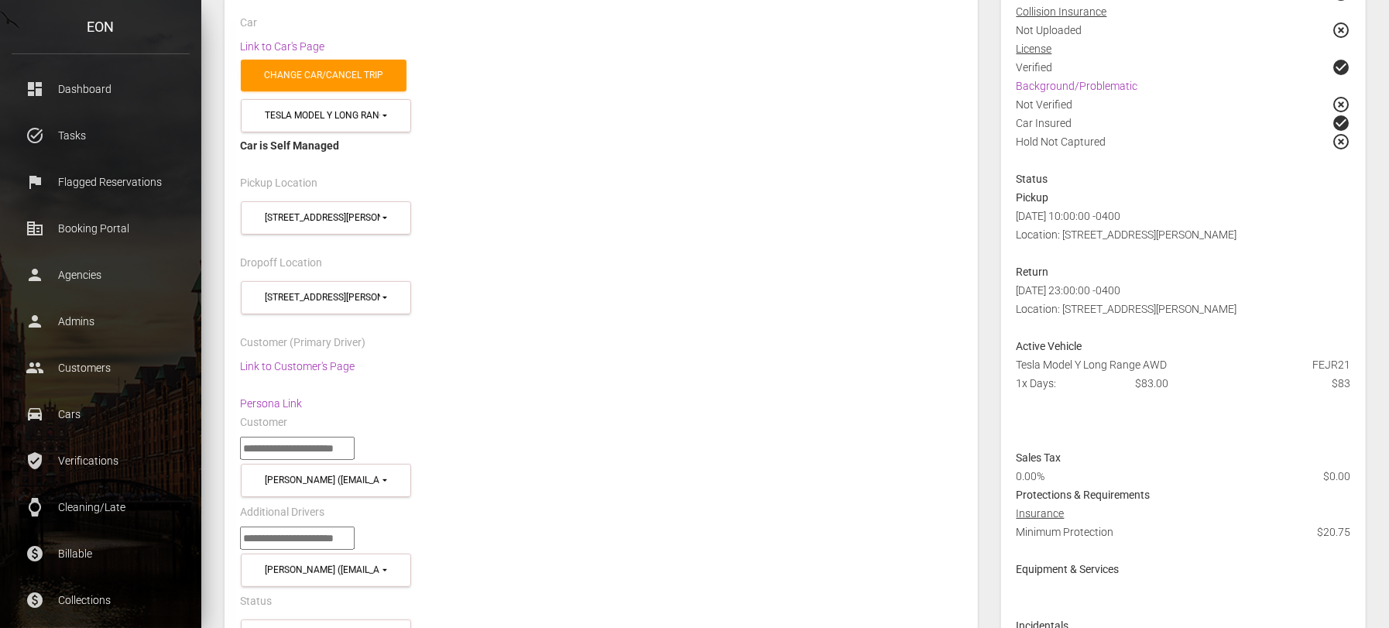
scroll to position [228, 0]
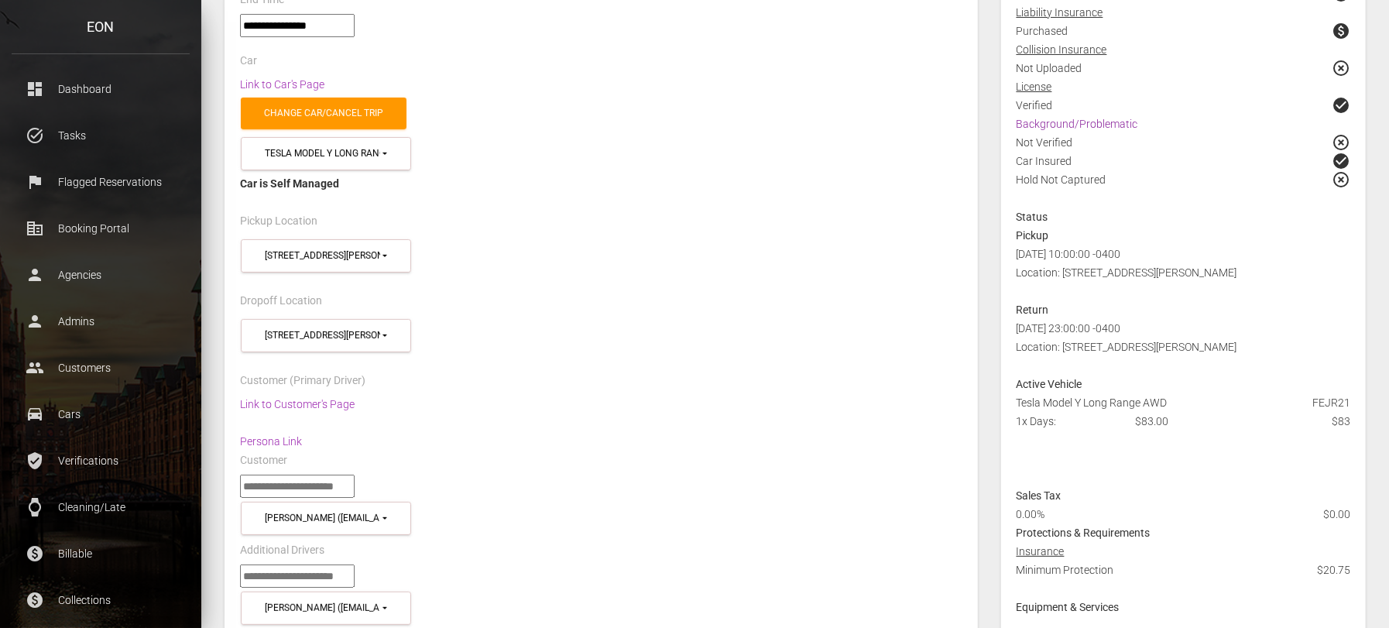
click at [1105, 118] on link "Background/Problematic" at bounding box center [1078, 124] width 122 height 12
click at [552, 152] on div "**********" at bounding box center [601, 172] width 746 height 78
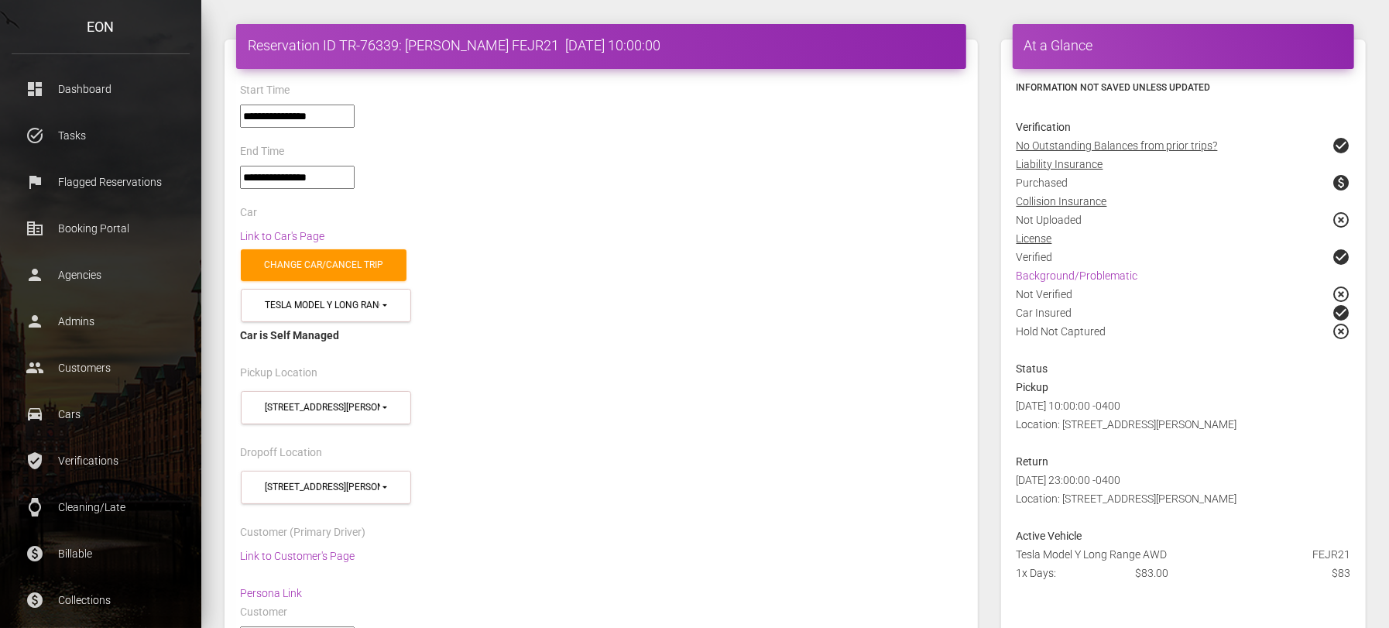
scroll to position [0, 0]
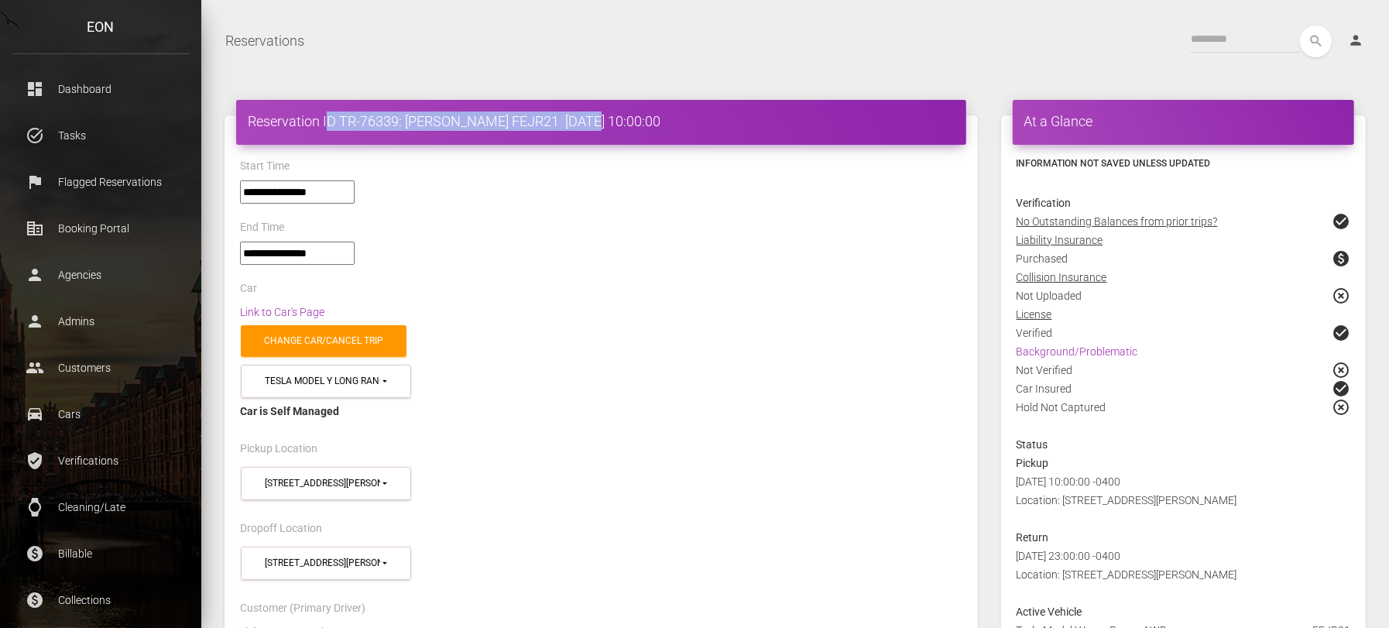
drag, startPoint x: 598, startPoint y: 117, endPoint x: 331, endPoint y: 111, distance: 266.4
click at [331, 111] on h4 "Reservation ID TR-76339: ALEKSEI PONTRIAGIN FEJR21 2025-10-04 10:00:00" at bounding box center [601, 120] width 707 height 19
copy h4 "TR-76339: ALEKSEI PONTRIAGIN FEJR21"
click at [310, 39] on div "Reservations" at bounding box center [265, 41] width 104 height 39
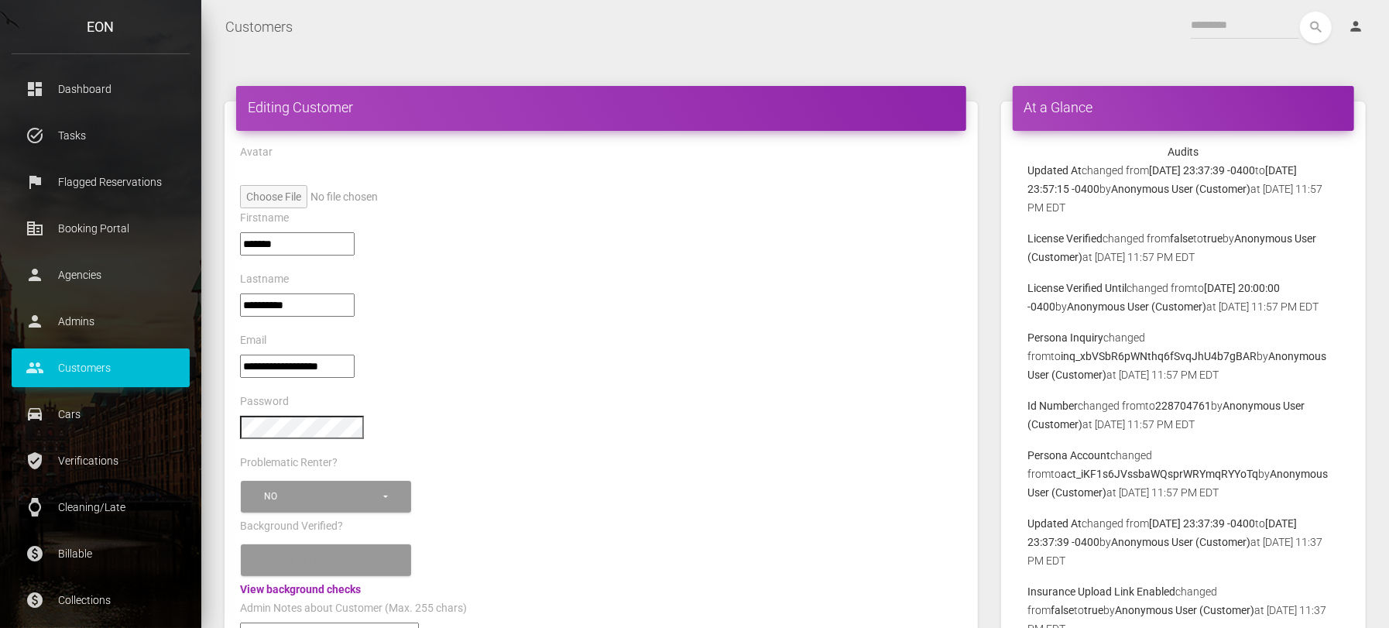
click at [636, 416] on div at bounding box center [601, 434] width 746 height 37
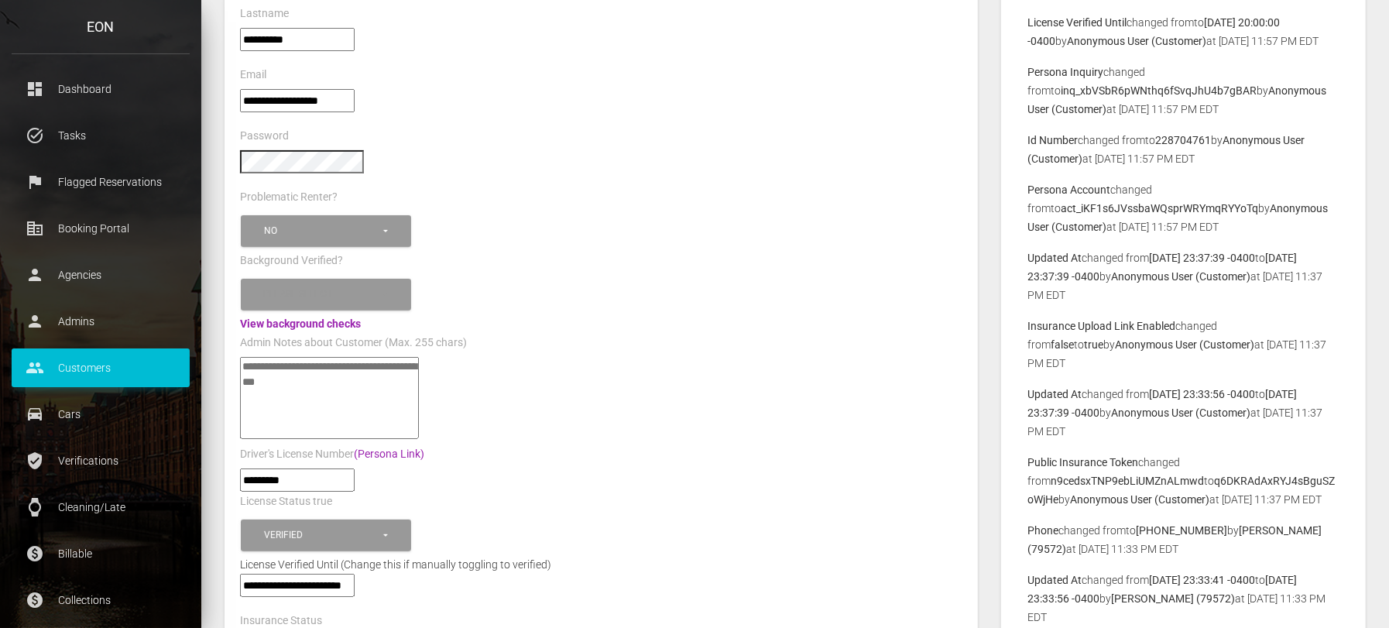
scroll to position [304, 0]
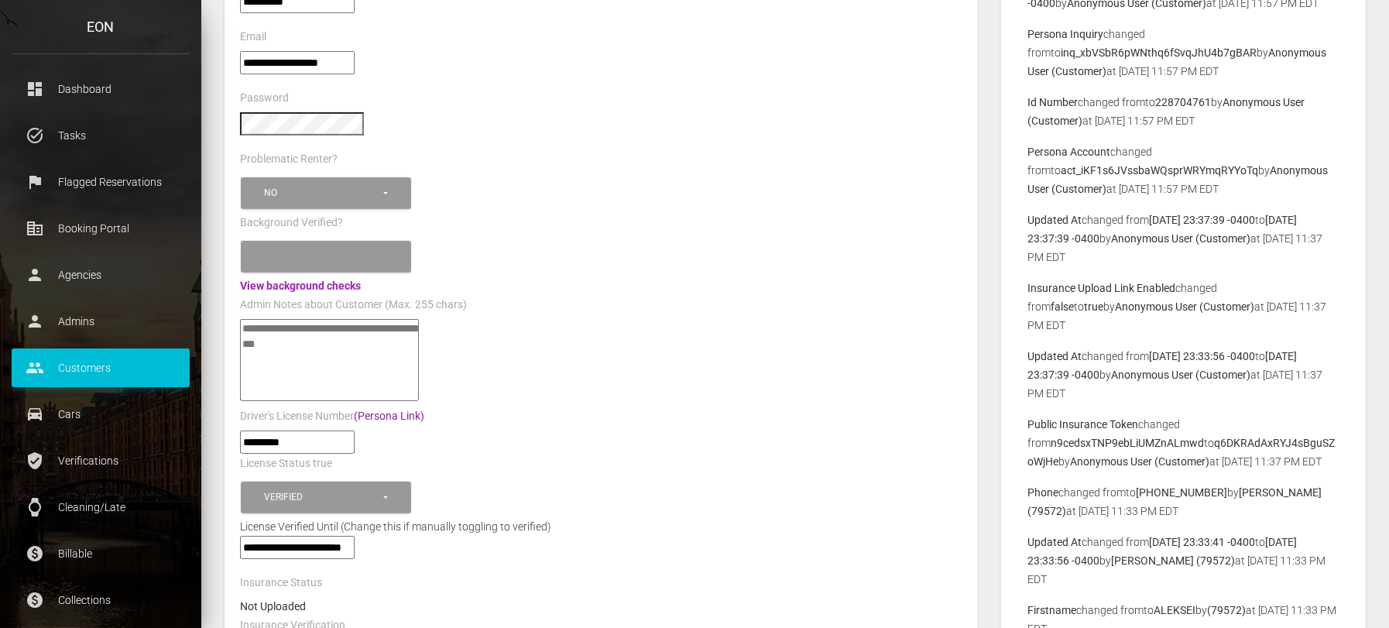
click at [413, 410] on link "(Persona Link)" at bounding box center [389, 416] width 70 height 12
click at [320, 369] on textarea"] at bounding box center [329, 360] width 179 height 82
paste textarea"] "**********"
click at [396, 319] on textarea"] "**********" at bounding box center [330, 360] width 180 height 82
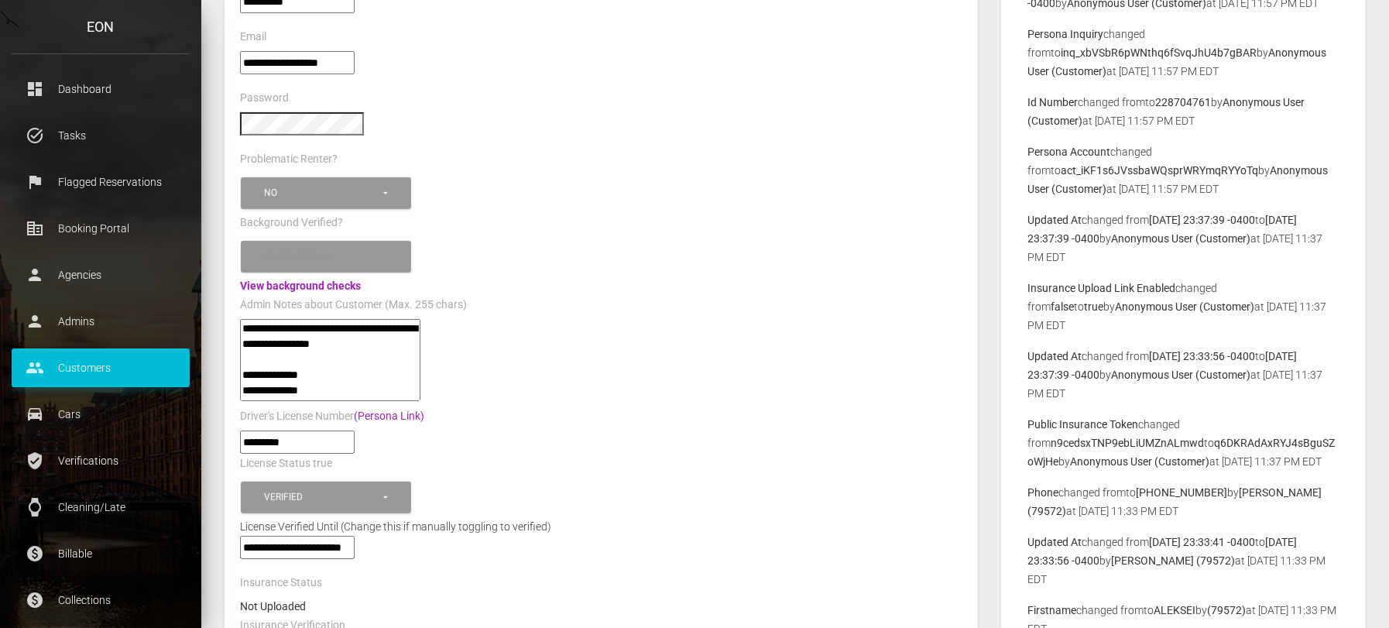
click at [355, 382] on textarea"] "**********" at bounding box center [330, 360] width 180 height 82
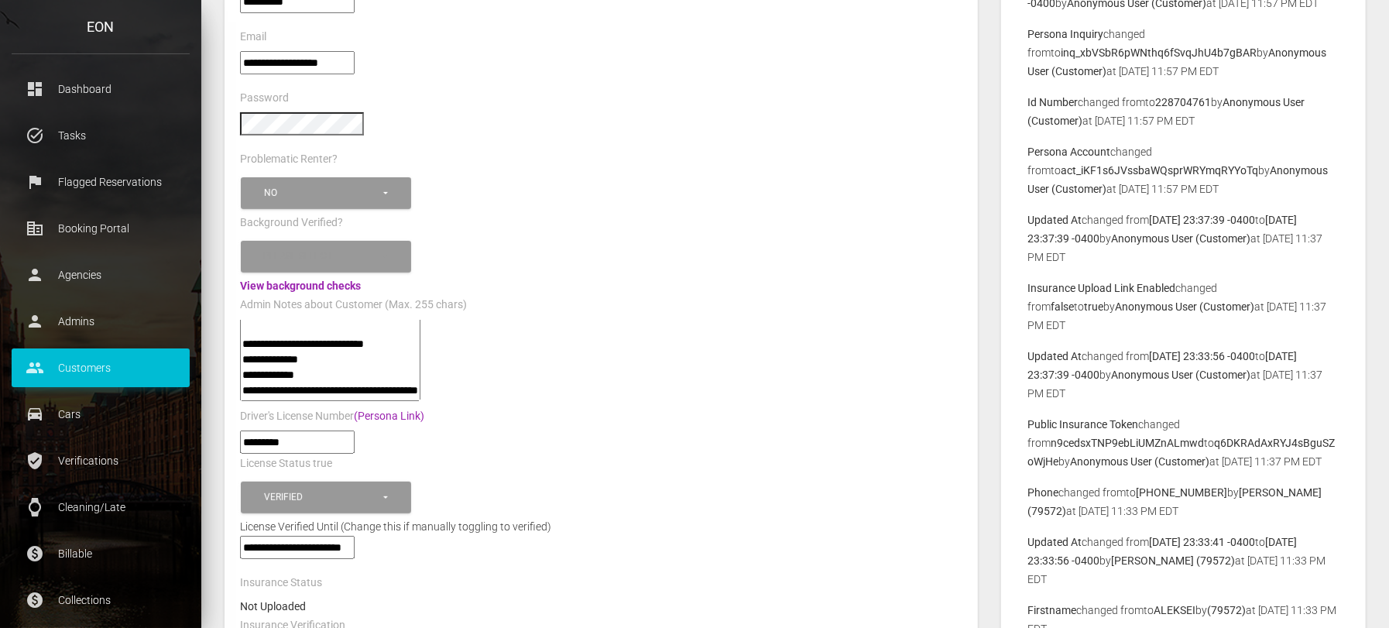
click at [337, 342] on textarea"] "**********" at bounding box center [330, 360] width 180 height 82
type textarea"] "**********"
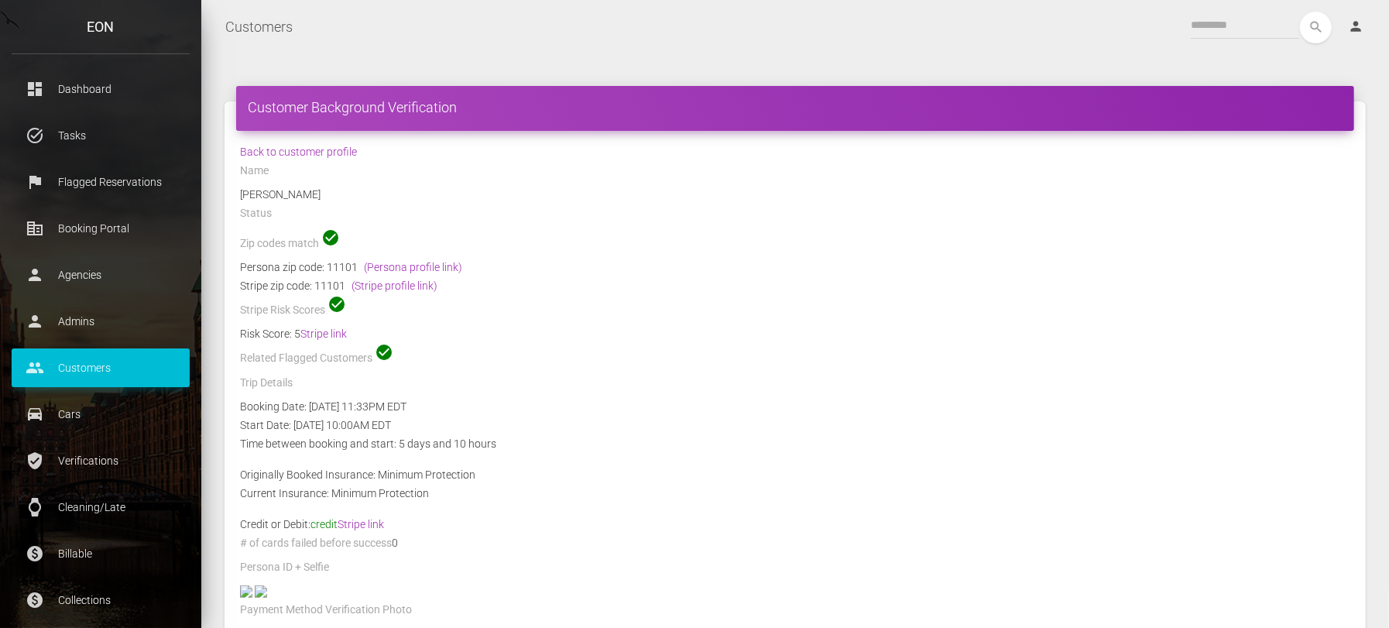
click at [297, 474] on div "Originally Booked Insurance: Minimum Protection" at bounding box center [795, 474] width 1134 height 19
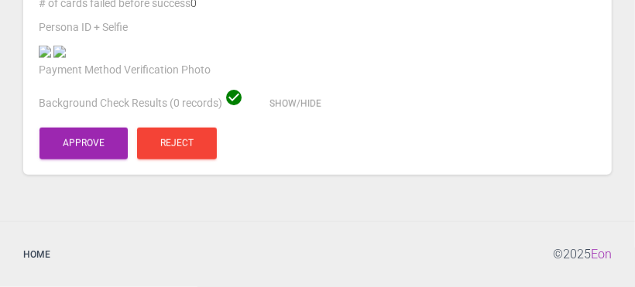
scroll to position [576, 0]
click at [157, 57] on div at bounding box center [317, 51] width 581 height 19
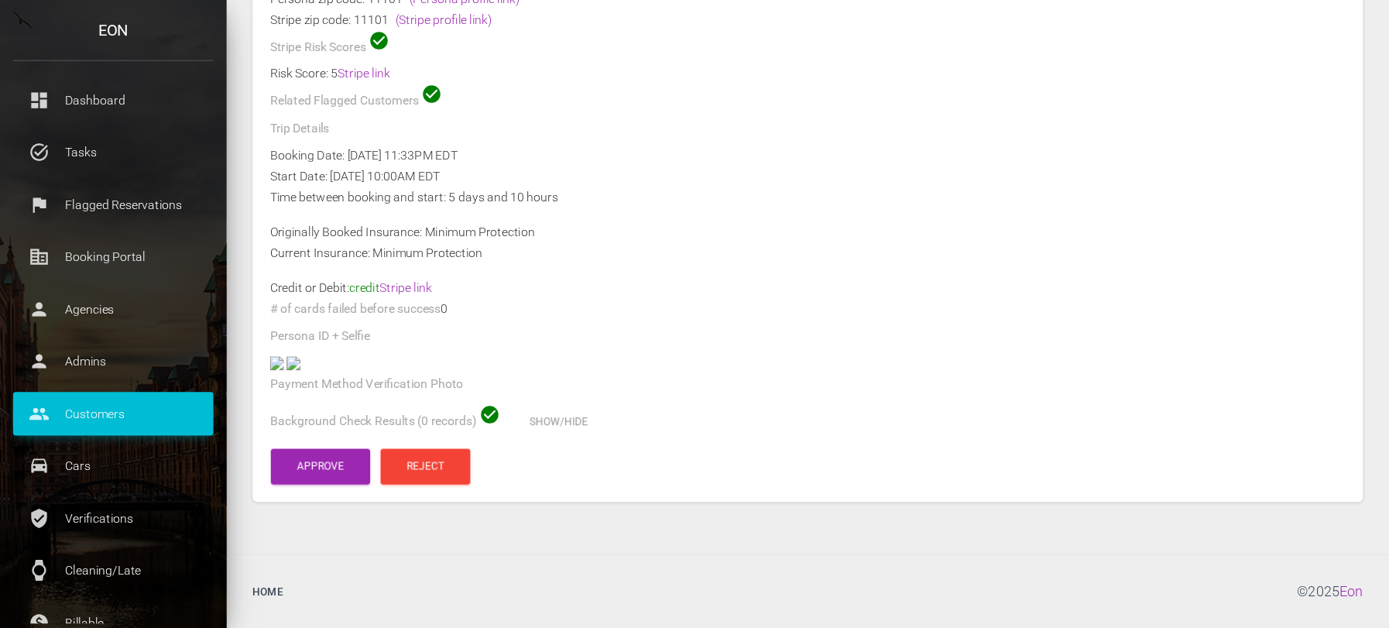
scroll to position [483, 0]
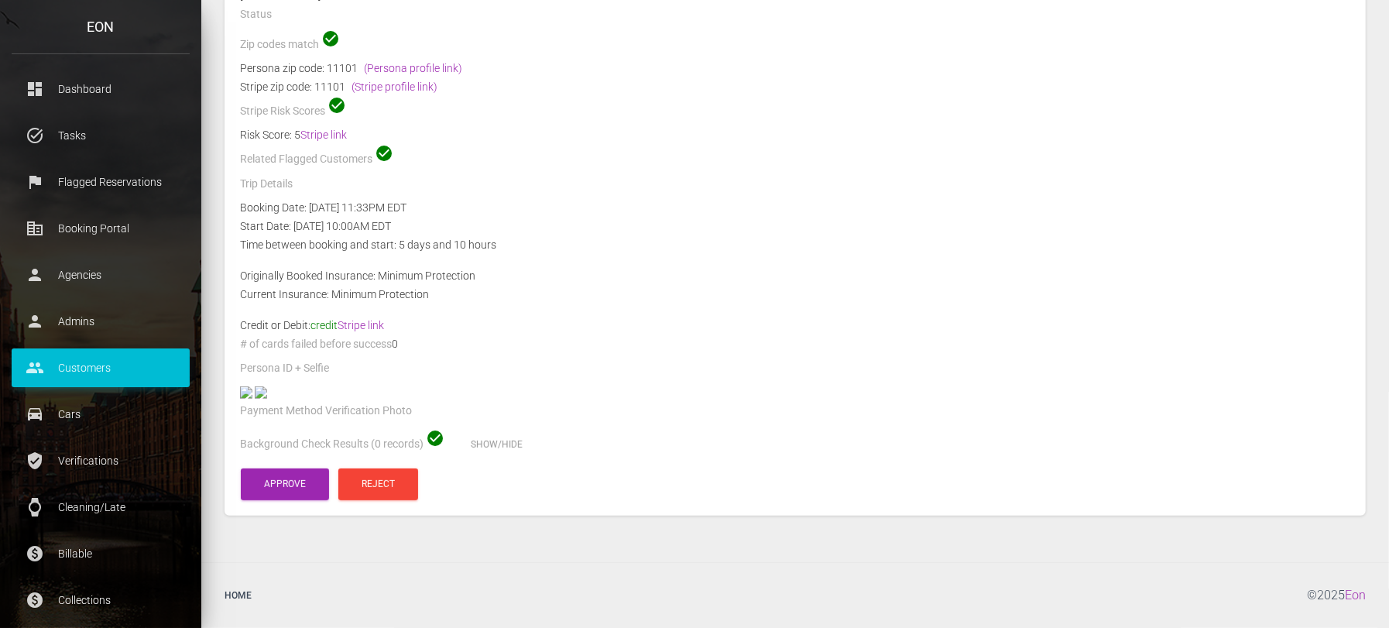
click at [267, 386] on img at bounding box center [261, 392] width 12 height 12
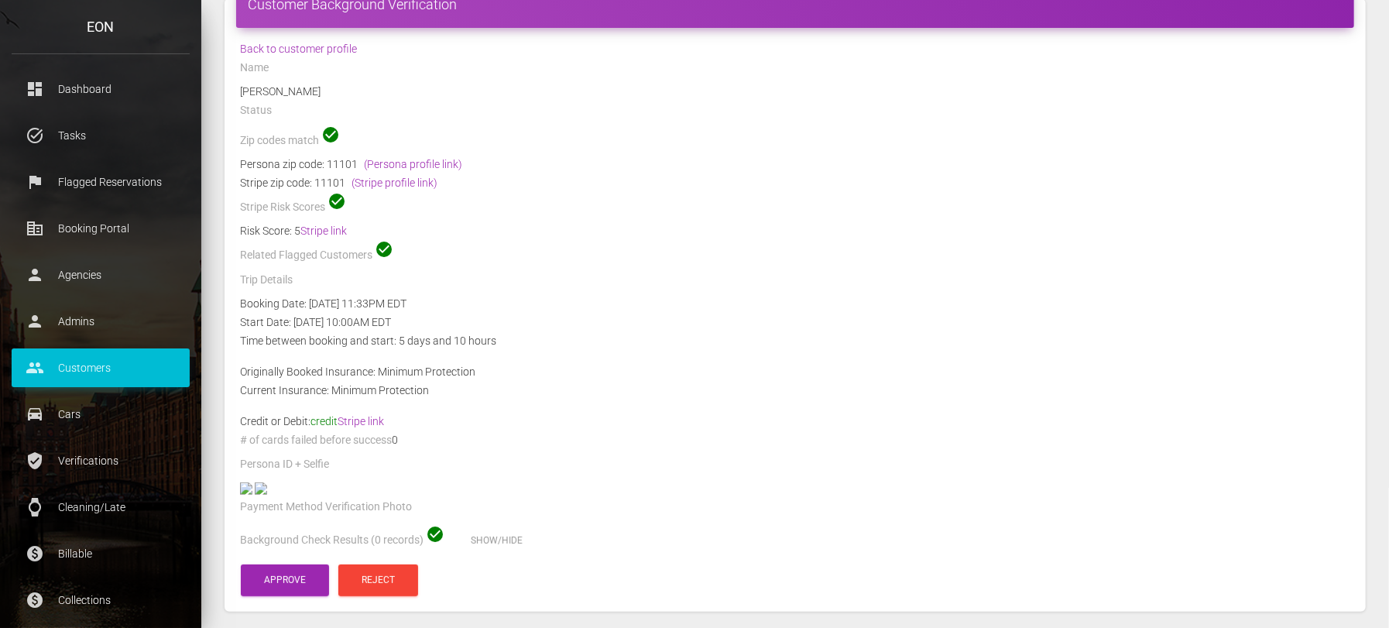
scroll to position [0, 0]
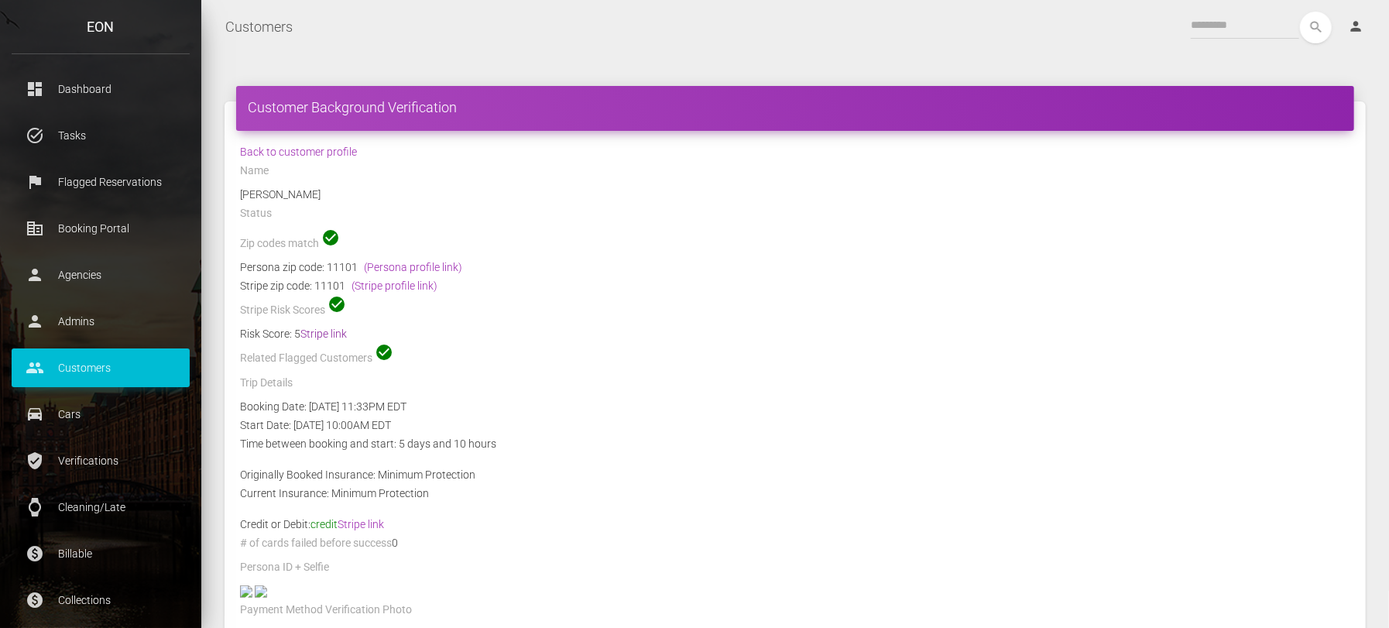
drag, startPoint x: 334, startPoint y: 323, endPoint x: 323, endPoint y: 324, distance: 10.9
click at [323, 324] on div "Risk Score: 5 Stripe link" at bounding box center [795, 333] width 1110 height 19
click at [343, 334] on link "Stripe link" at bounding box center [323, 334] width 46 height 12
copy div "[PERSON_NAME]"
drag, startPoint x: 352, startPoint y: 190, endPoint x: 241, endPoint y: 189, distance: 110.7
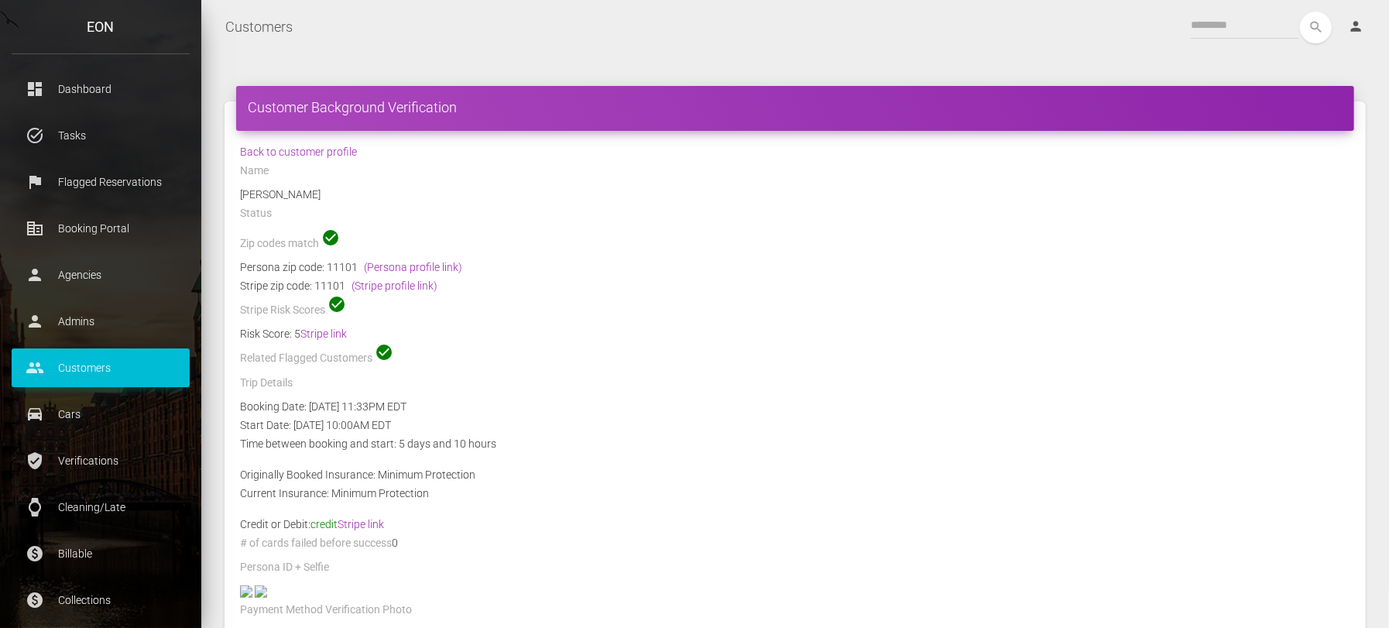
click at [241, 189] on div "[PERSON_NAME]" at bounding box center [795, 194] width 1134 height 19
